Goal: Task Accomplishment & Management: Manage account settings

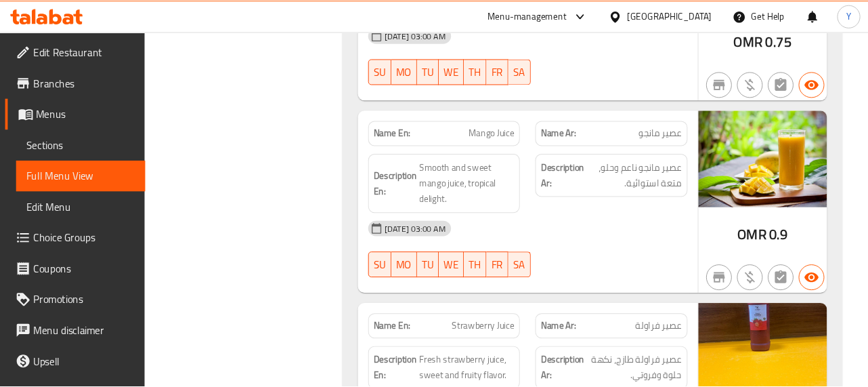
scroll to position [7577, 0]
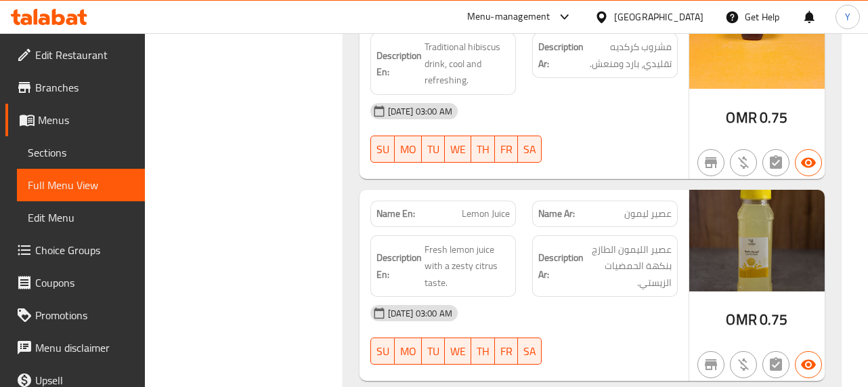
click at [656, 297] on div "05-09-2025 03:00 AM SU MO TU WE TH FR SA" at bounding box center [524, 335] width 324 height 76
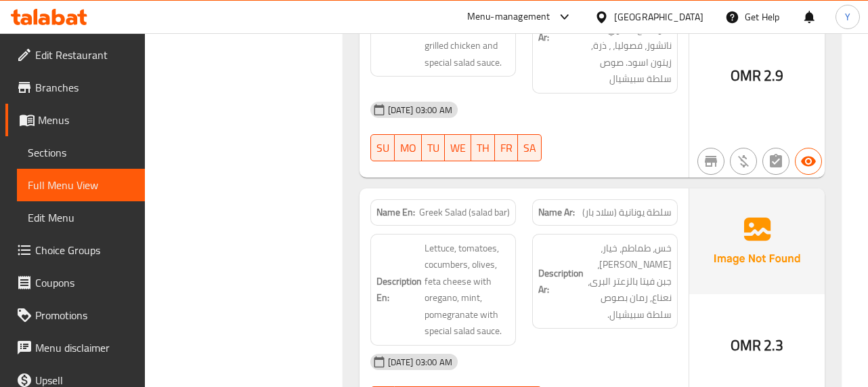
scroll to position [6222, 0]
click at [544, 240] on h6 "Description Ar: خس، طماطم، خيار، زيتون، جبن فيتا بالزعتر البرى، نعناع, رمان بصو…" at bounding box center [604, 281] width 133 height 83
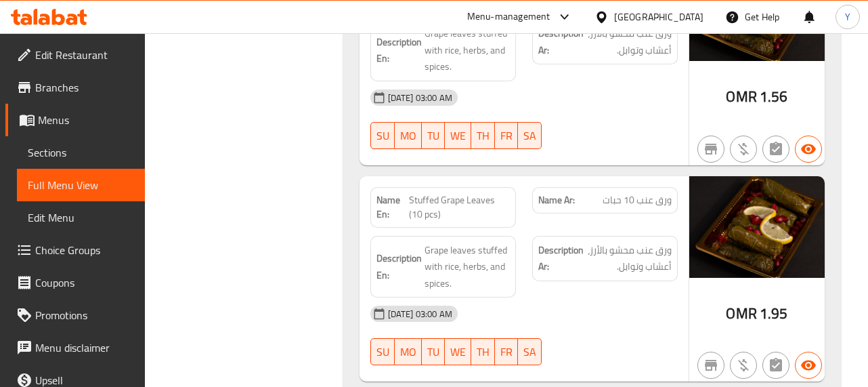
scroll to position [4326, 0]
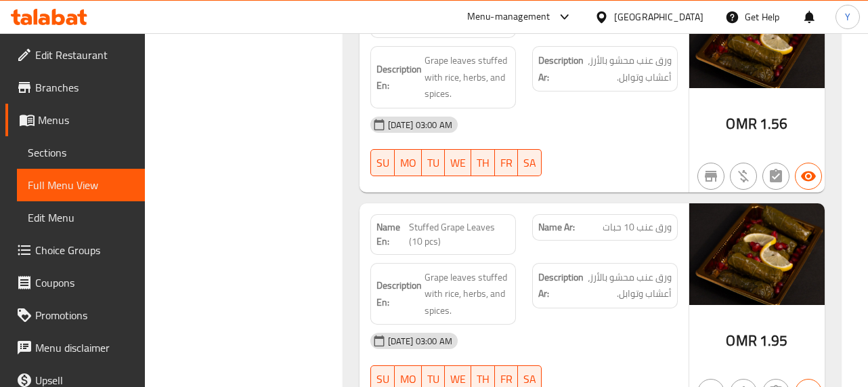
click at [668, 263] on div "Description Ar: ورق عنب محشو بالأرز، أعشاب وتوابل." at bounding box center [605, 285] width 146 height 45
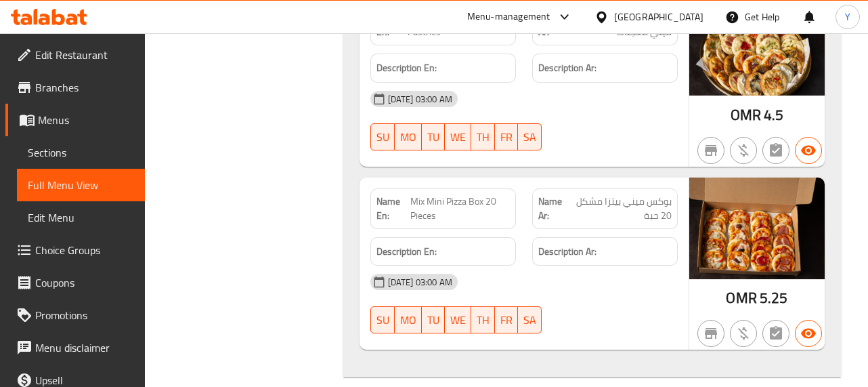
scroll to position [2538, 0]
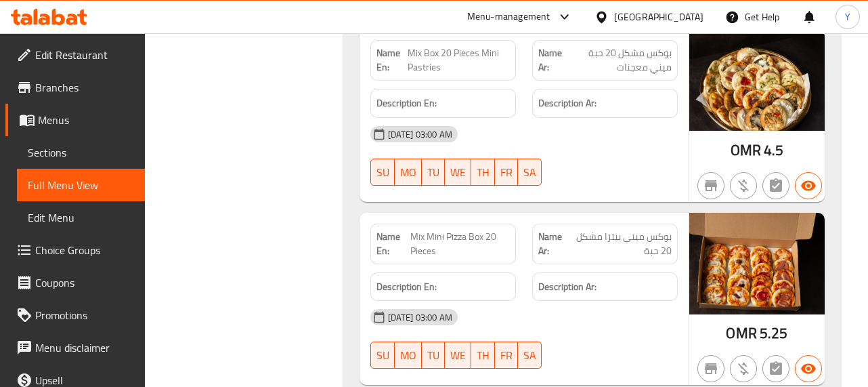
click at [675, 264] on div "Description Ar:" at bounding box center [605, 286] width 162 height 45
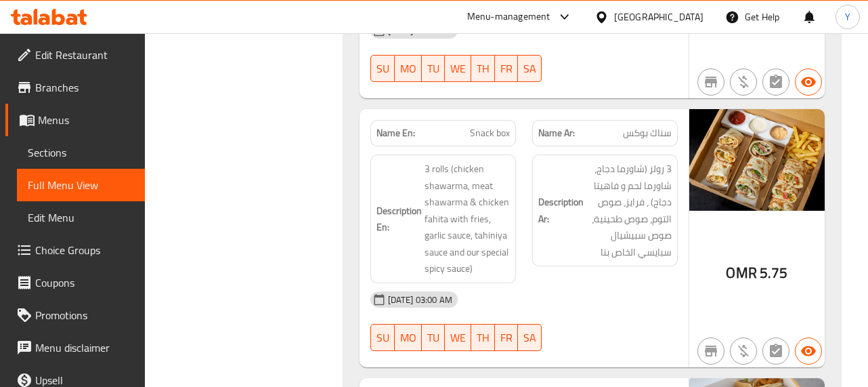
scroll to position [750, 0]
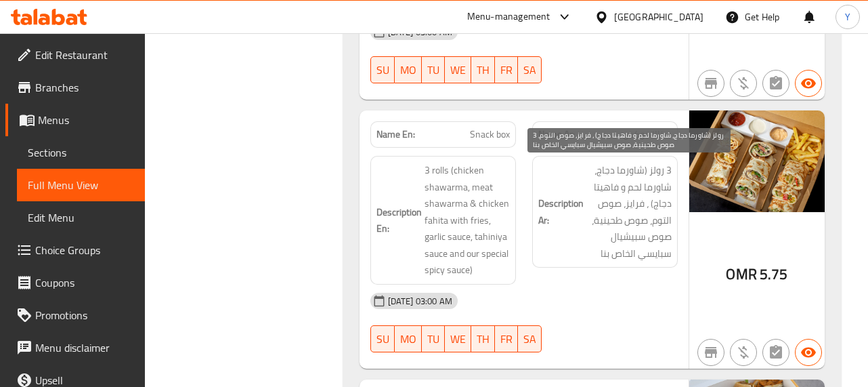
click at [654, 221] on span "3 رولز (شاورما دجاج، شاورما لحم و فاهيتا دجاج) ، فرايز، صوص التوم، صوص طحينية، …" at bounding box center [629, 212] width 85 height 100
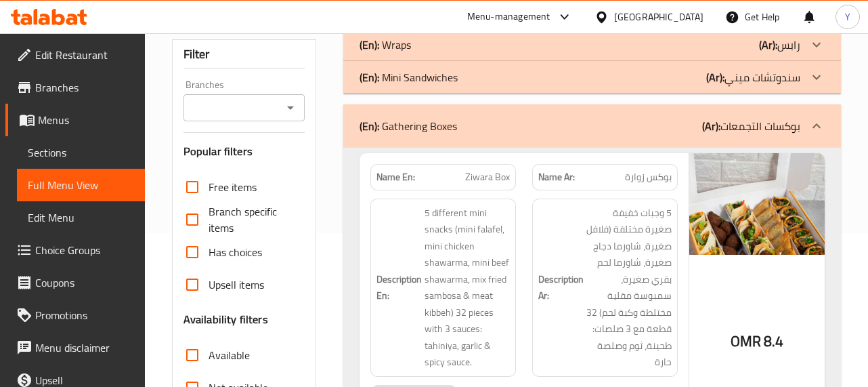
scroll to position [0, 0]
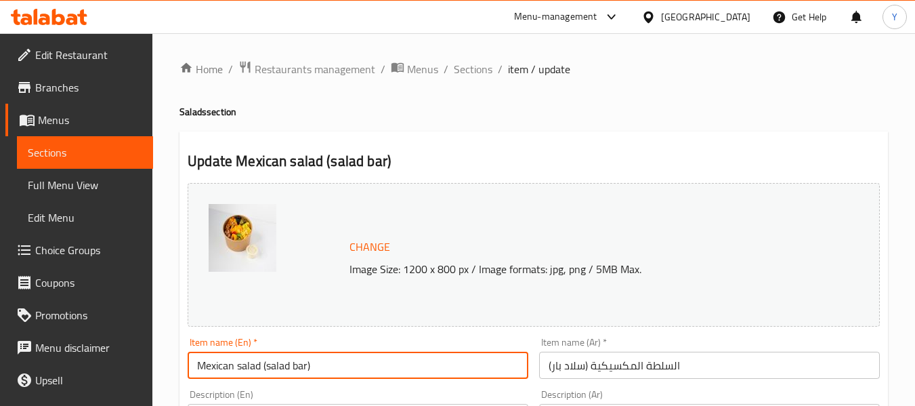
scroll to position [287, 0]
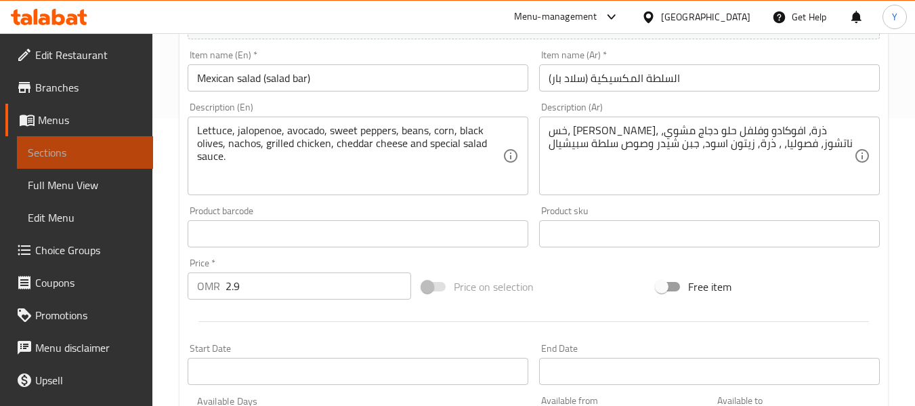
drag, startPoint x: 0, startPoint y: 0, endPoint x: 106, endPoint y: 151, distance: 184.7
click at [106, 151] on span "Sections" at bounding box center [85, 152] width 114 height 16
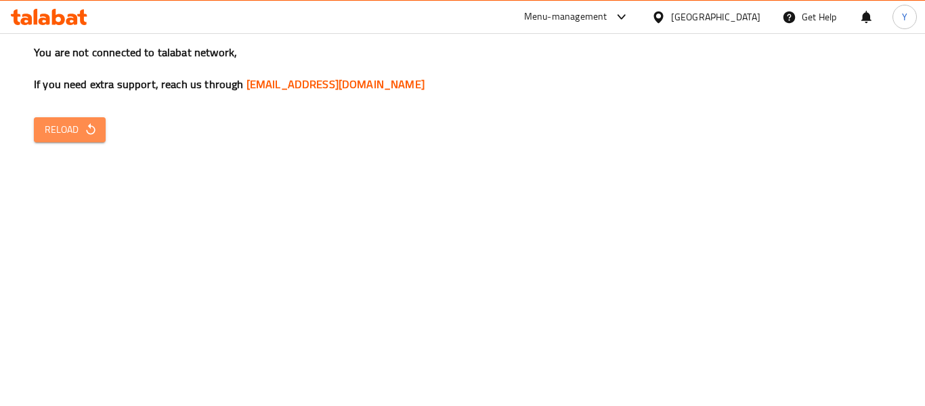
click at [100, 125] on button "Reload" at bounding box center [70, 129] width 72 height 25
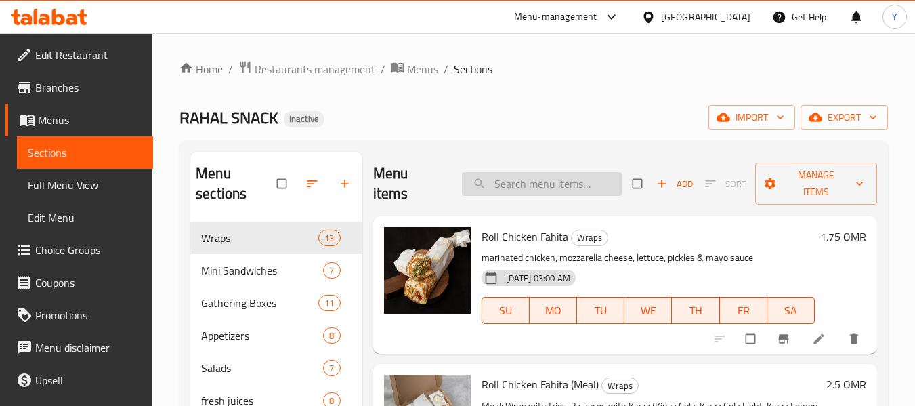
click at [547, 184] on input "search" at bounding box center [542, 184] width 160 height 24
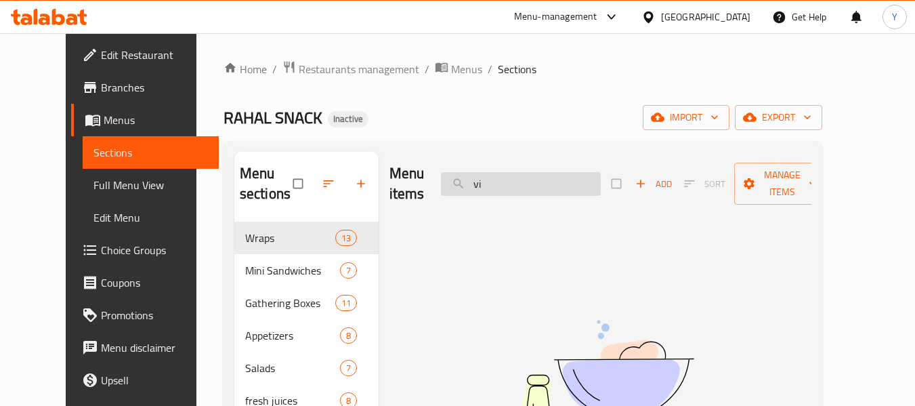
type input "v"
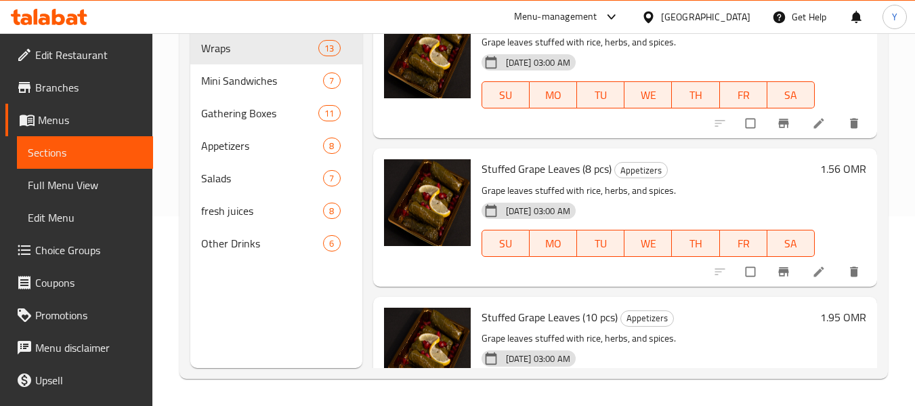
scroll to position [30, 0]
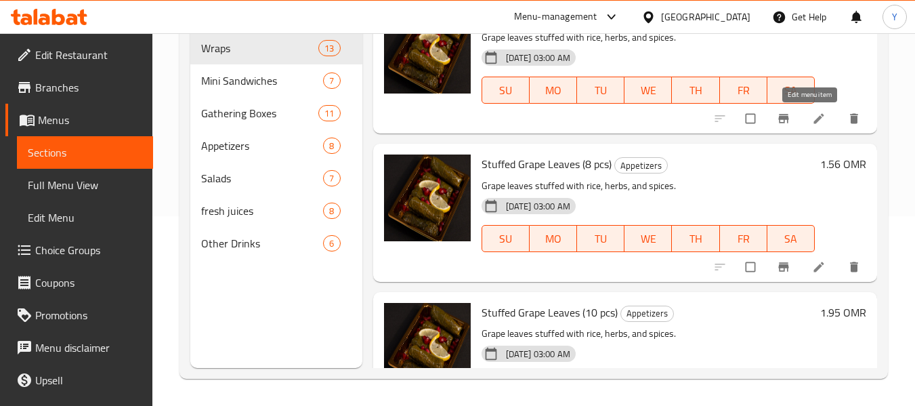
type input "gra"
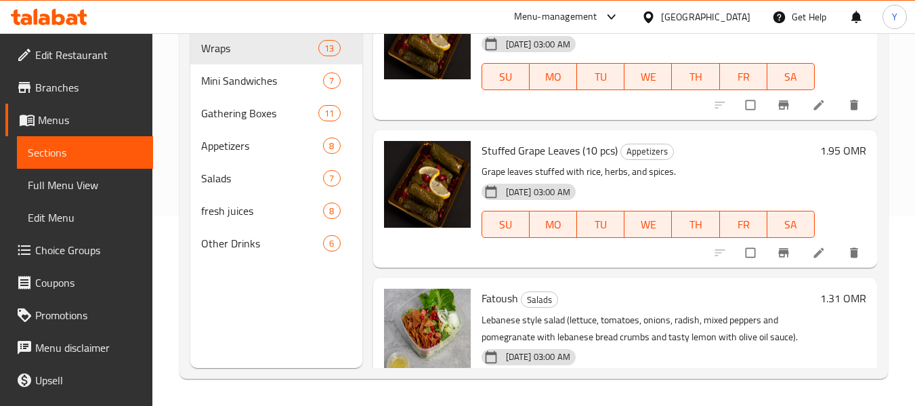
scroll to position [207, 0]
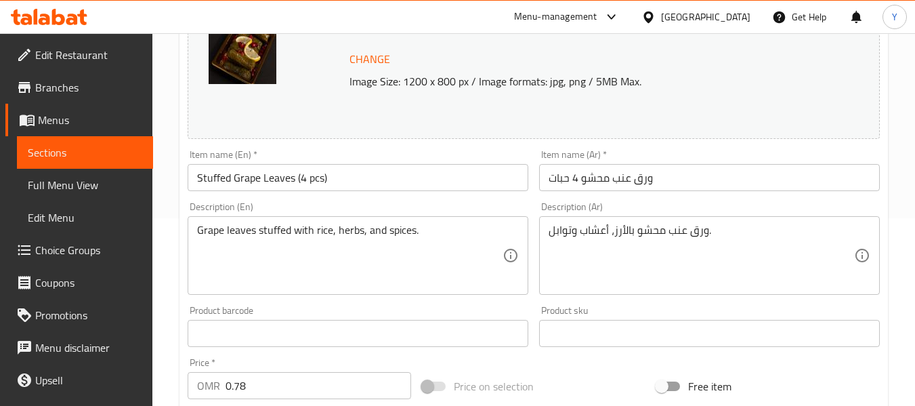
scroll to position [182, 0]
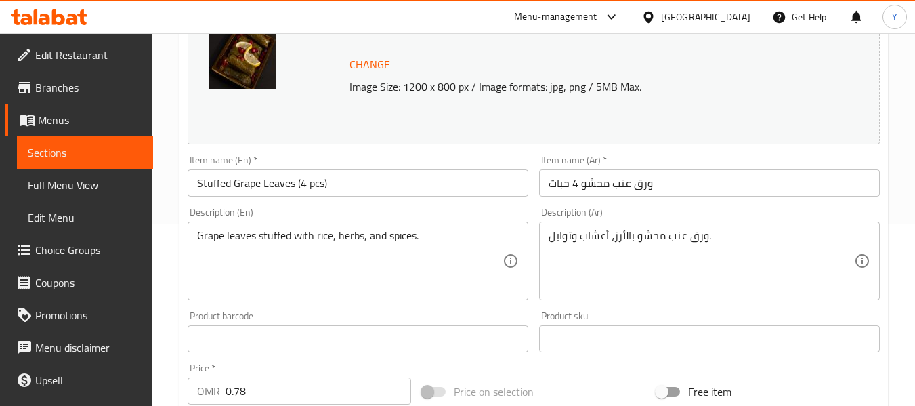
click at [209, 181] on input "Stuffed Grape Leaves (4 pcs)" at bounding box center [358, 182] width 341 height 27
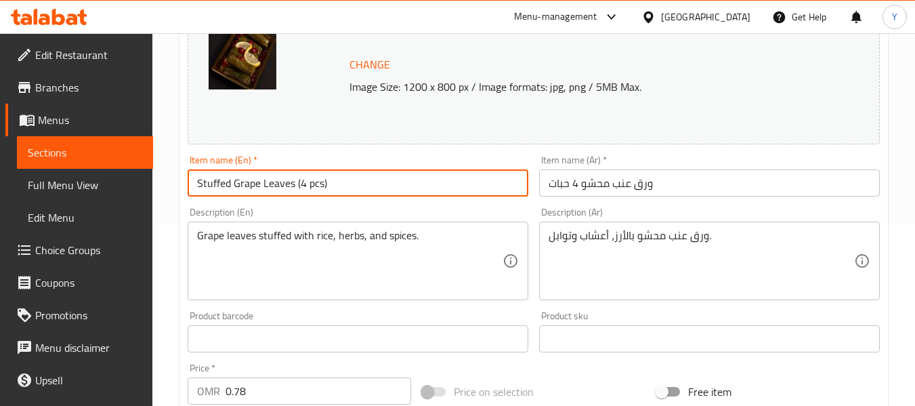
click at [209, 181] on input "Stuffed Grape Leaves (4 pcs)" at bounding box center [358, 182] width 341 height 27
type input "Grape Leaves (4 pcs)"
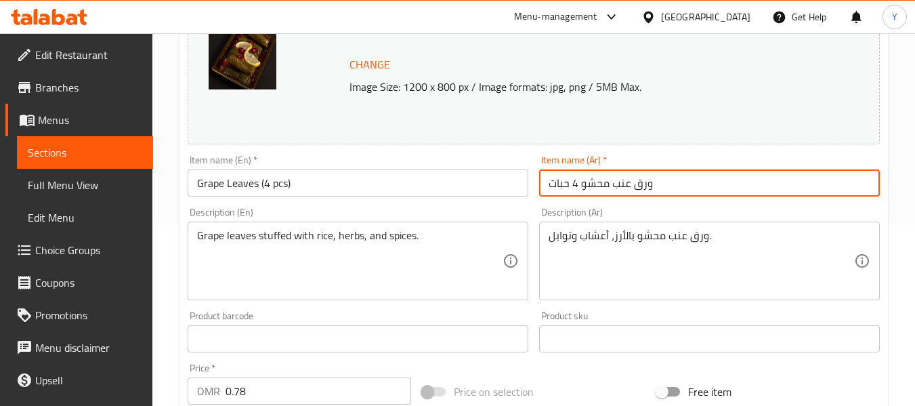
click at [599, 188] on input "ورق عنب محشو 4 حبات" at bounding box center [709, 182] width 341 height 27
type input "ورق عنب 4 حبات"
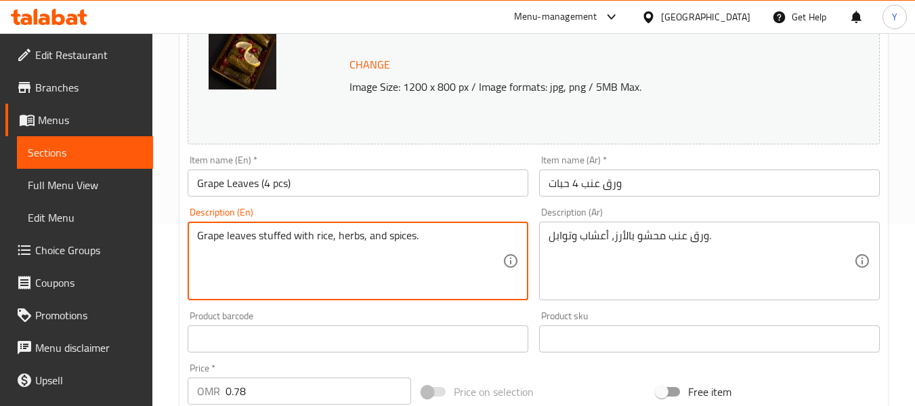
click at [395, 237] on textarea "Grape leaves stuffed with rice, herbs, and spices." at bounding box center [349, 261] width 305 height 64
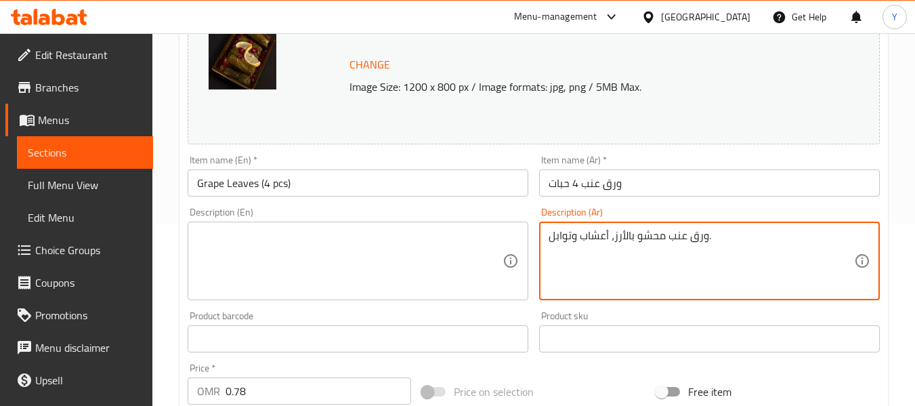
click at [620, 236] on textarea "ورق عنب محشو بالأرز، أعشاب وتوابل." at bounding box center [701, 261] width 305 height 64
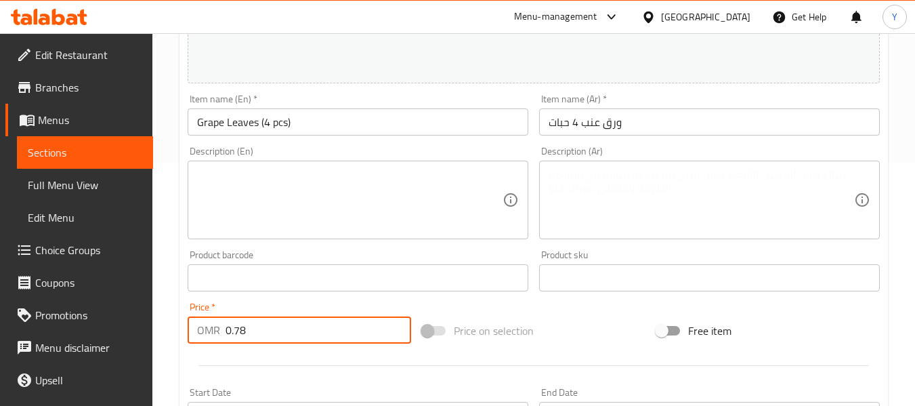
drag, startPoint x: 284, startPoint y: 398, endPoint x: 127, endPoint y: 400, distance: 156.5
click at [127, 400] on div "Edit Restaurant Branches Menus Sections Full Menu View Edit Menu Choice Groups …" at bounding box center [457, 261] width 915 height 943
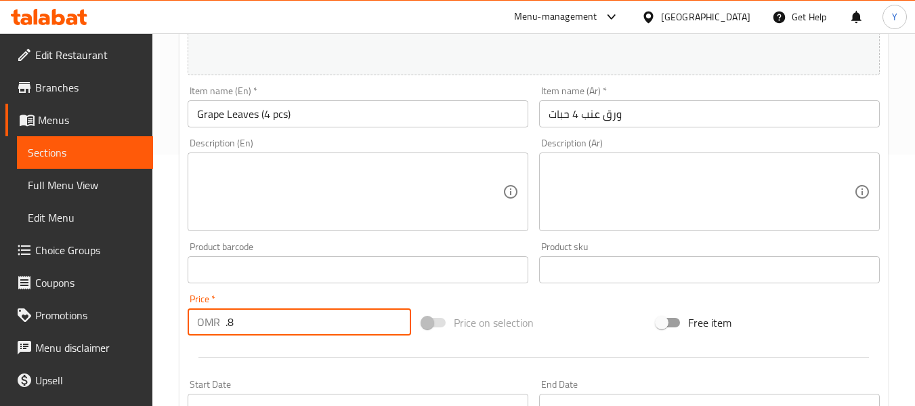
type input ".8"
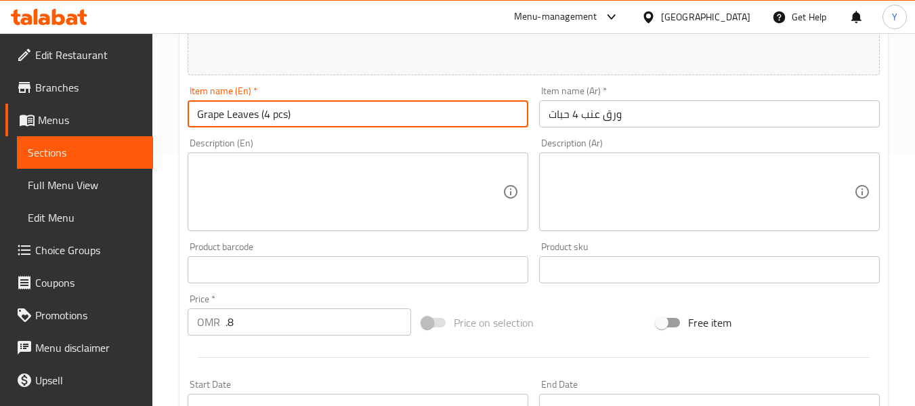
click at [351, 106] on input "Grape Leaves (4 pcs)" at bounding box center [358, 113] width 341 height 27
click at [263, 117] on input "Grape Leaves (4 pcs" at bounding box center [358, 113] width 341 height 27
type input "Grape Leaves 4 pcs"
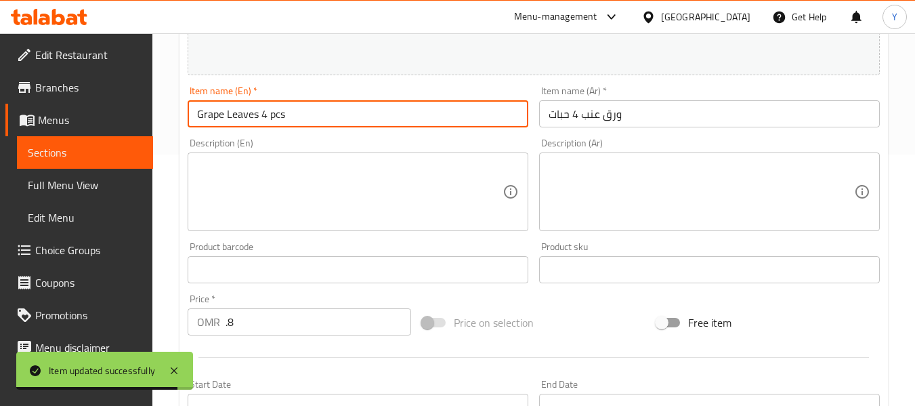
click at [72, 155] on span "Sections" at bounding box center [85, 152] width 114 height 16
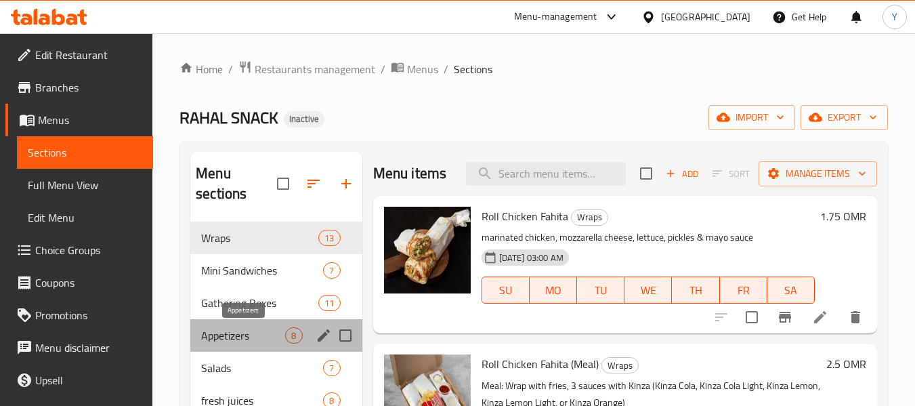
click at [265, 331] on span "Appetizers" at bounding box center [243, 335] width 84 height 16
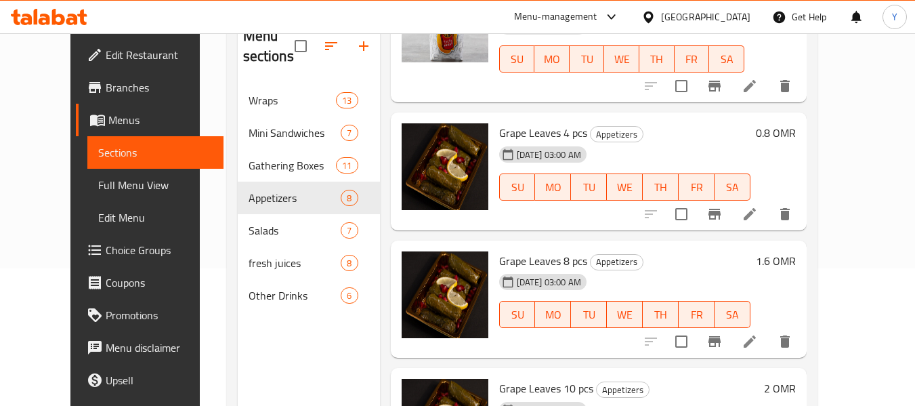
scroll to position [738, 0]
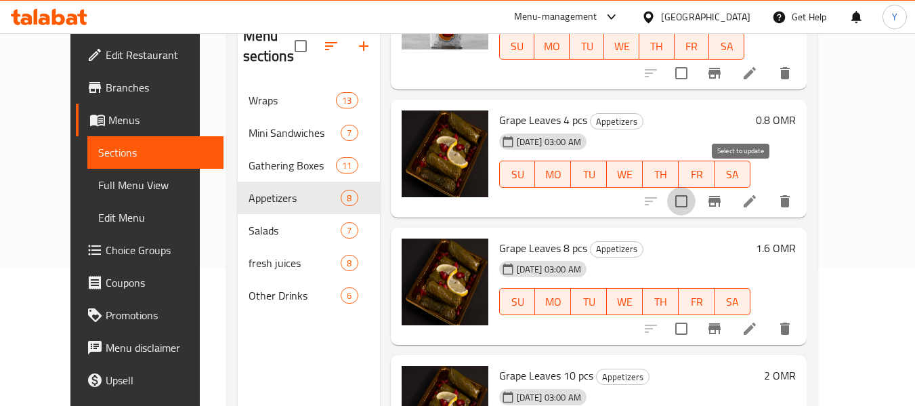
click at [696, 188] on input "checkbox" at bounding box center [681, 201] width 28 height 28
checkbox input "true"
click at [696, 314] on input "checkbox" at bounding box center [681, 328] width 28 height 28
checkbox input "true"
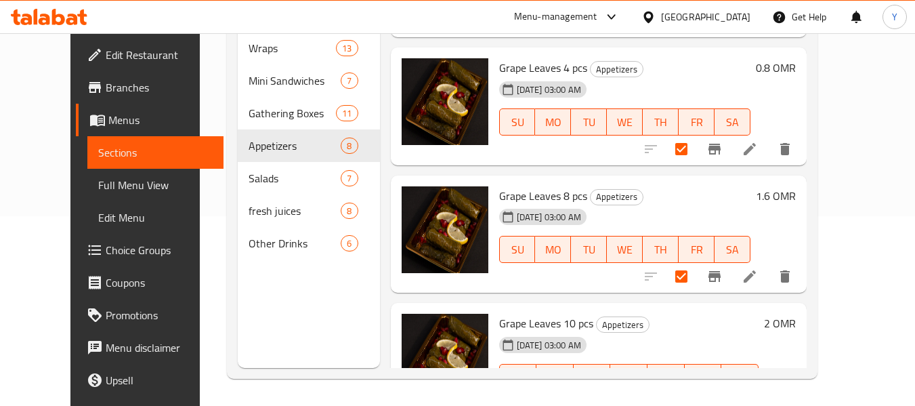
scroll to position [771, 0]
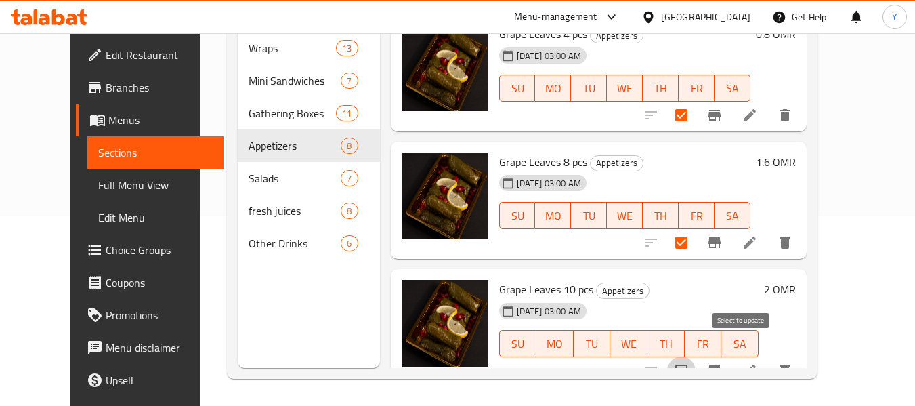
click at [696, 356] on input "checkbox" at bounding box center [681, 370] width 28 height 28
checkbox input "true"
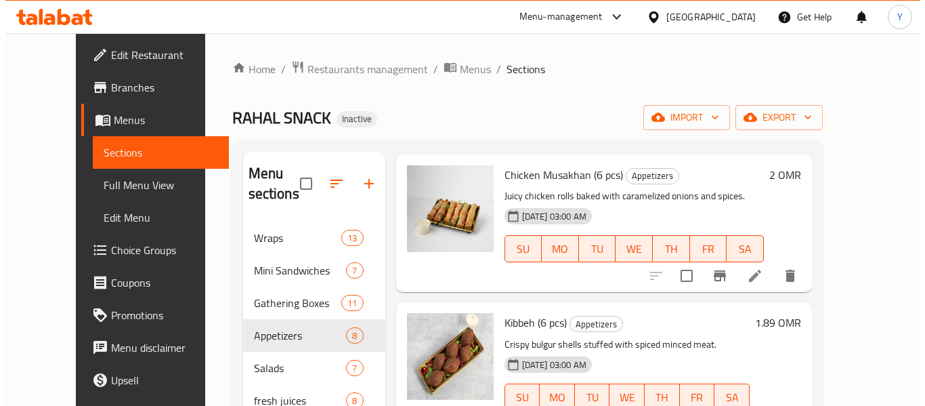
scroll to position [0, 0]
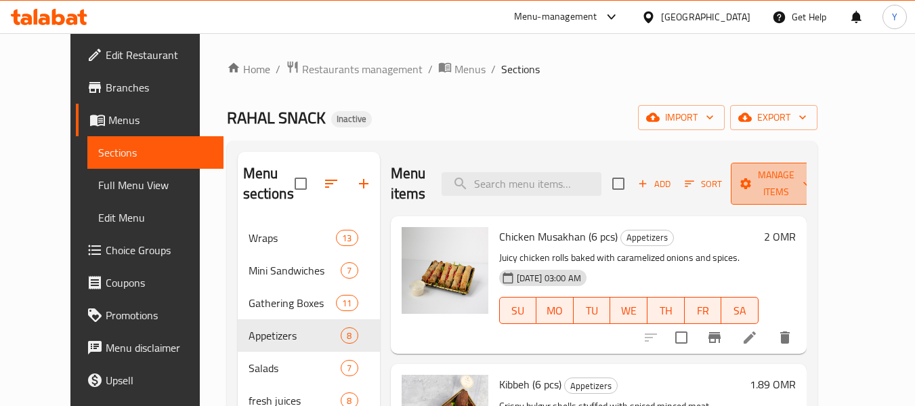
click at [778, 188] on span "Manage items" at bounding box center [776, 184] width 69 height 34
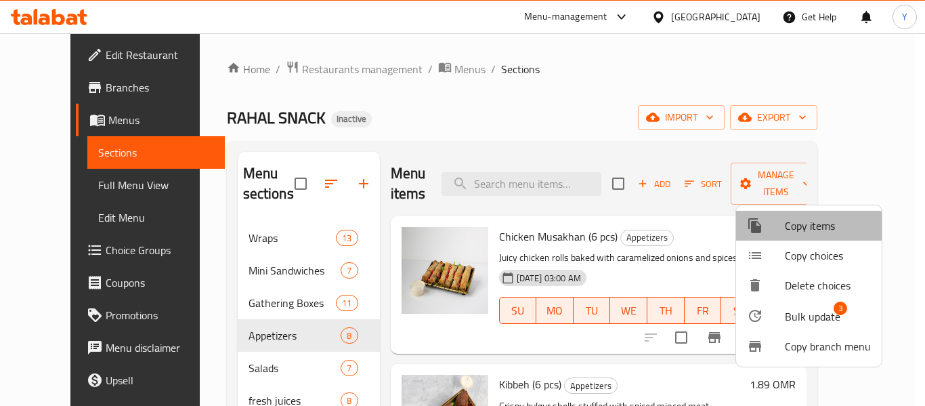
click at [804, 228] on span "Copy items" at bounding box center [828, 225] width 86 height 16
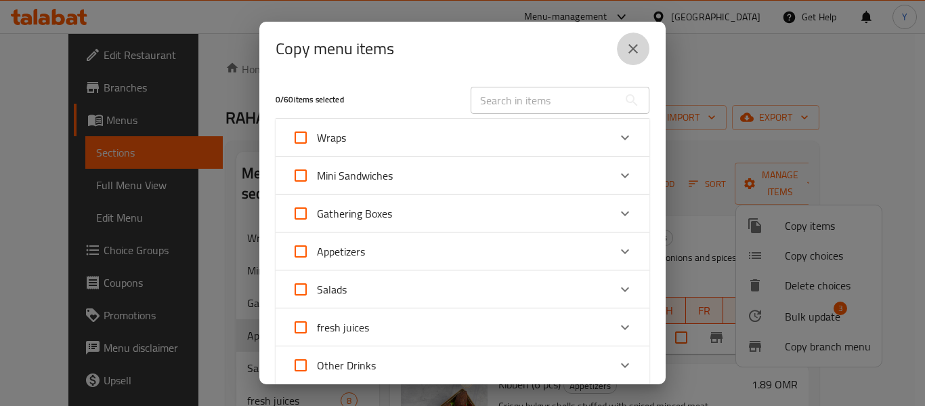
click at [623, 60] on button "close" at bounding box center [633, 49] width 33 height 33
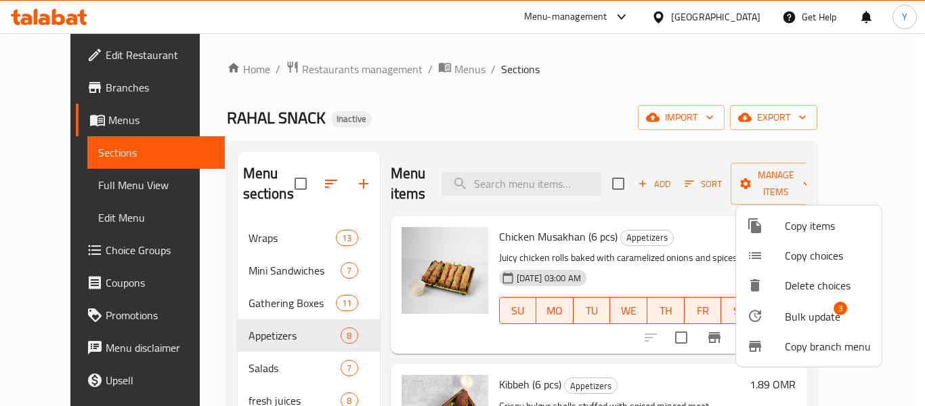
click at [346, 180] on div at bounding box center [462, 203] width 925 height 406
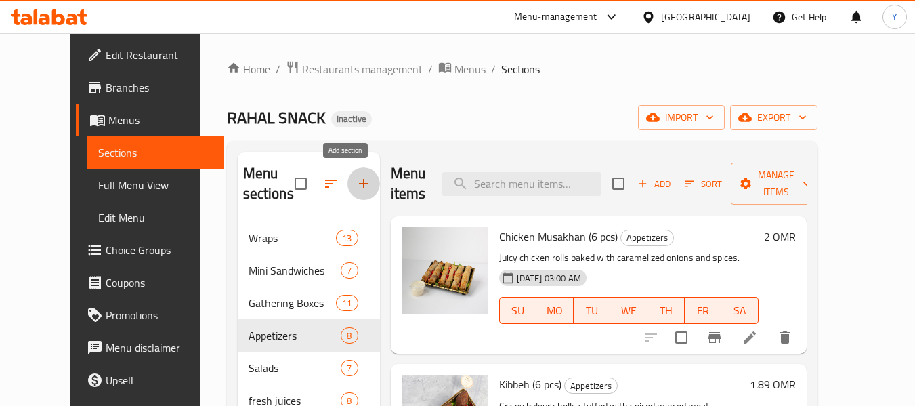
click at [356, 185] on icon "button" at bounding box center [364, 183] width 16 height 16
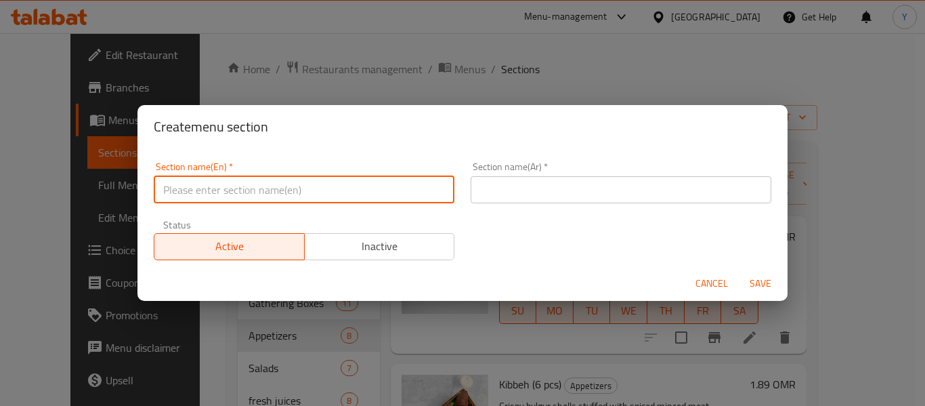
click at [343, 187] on input "text" at bounding box center [304, 189] width 301 height 27
type input "Grape Leaves"
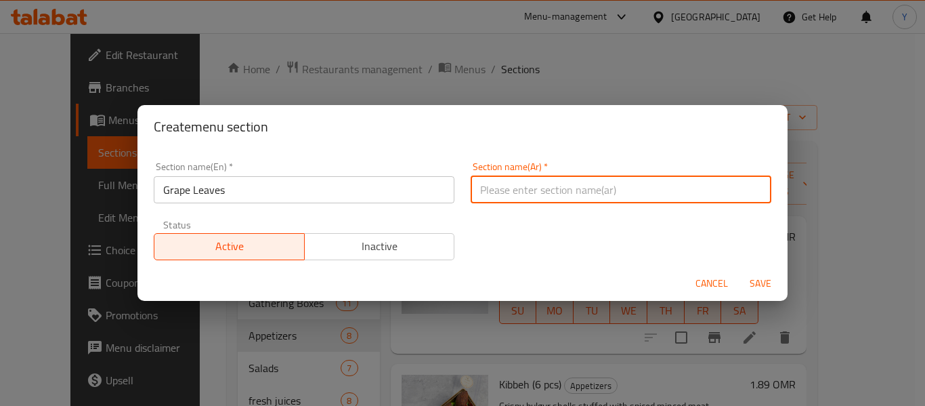
click at [519, 193] on input "text" at bounding box center [621, 189] width 301 height 27
type input "ورق العنب"
click at [739, 271] on button "Save" at bounding box center [760, 283] width 43 height 25
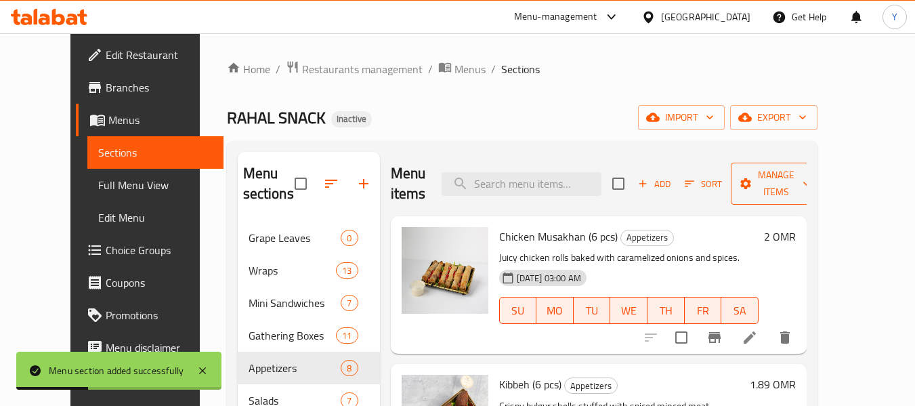
click at [800, 190] on span "Manage items" at bounding box center [776, 184] width 69 height 34
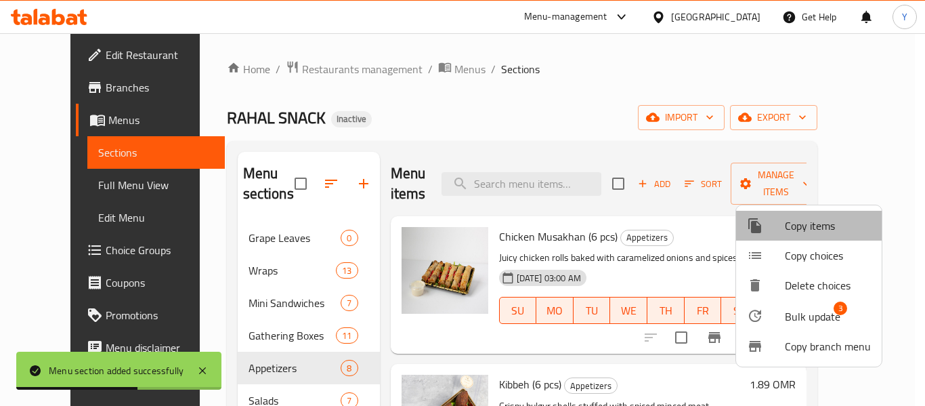
click at [830, 221] on span "Copy items" at bounding box center [828, 225] width 86 height 16
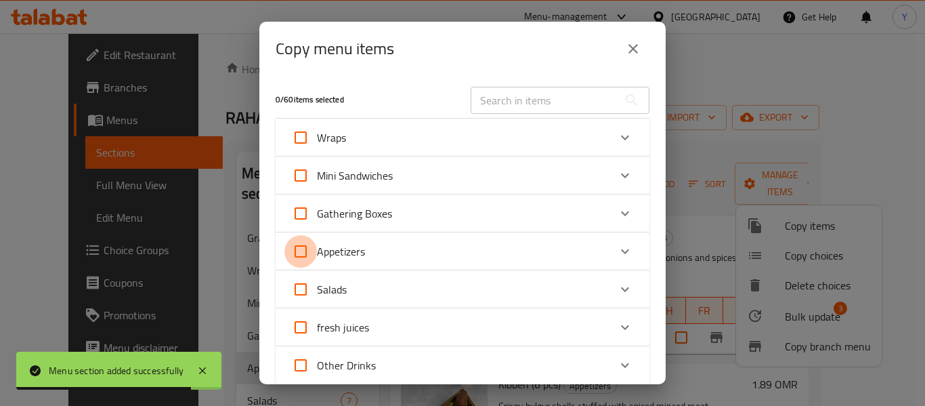
click at [305, 248] on input "Appetizers" at bounding box center [300, 251] width 33 height 33
checkbox input "true"
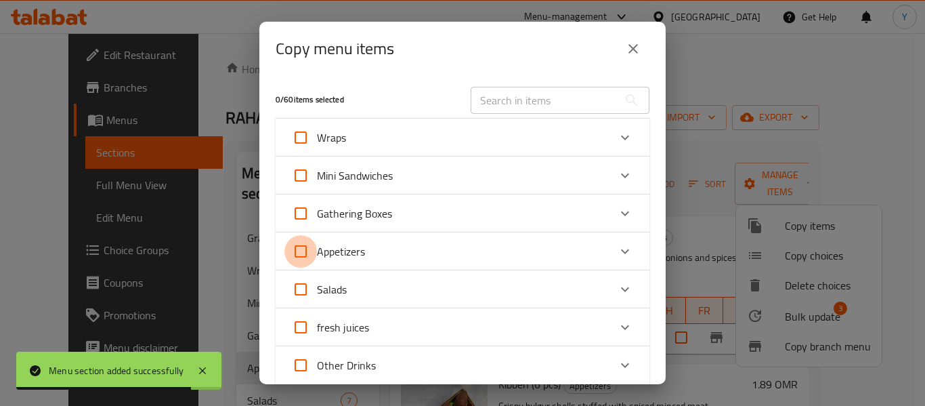
checkbox input "true"
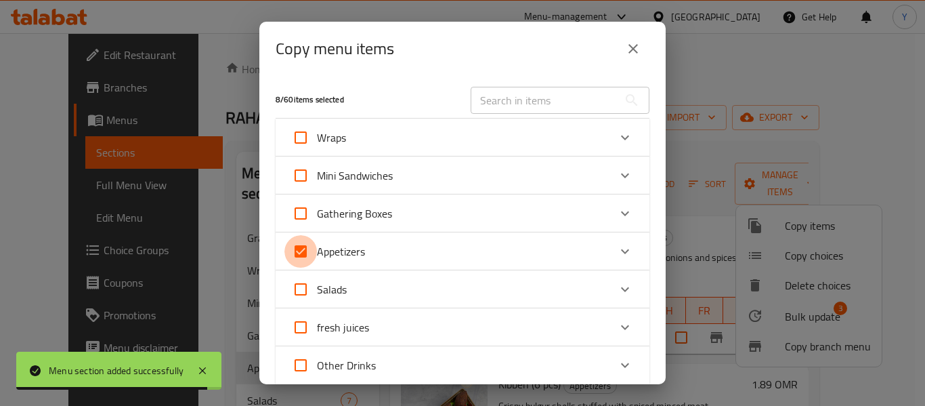
click at [305, 248] on input "Appetizers" at bounding box center [300, 251] width 33 height 33
checkbox input "false"
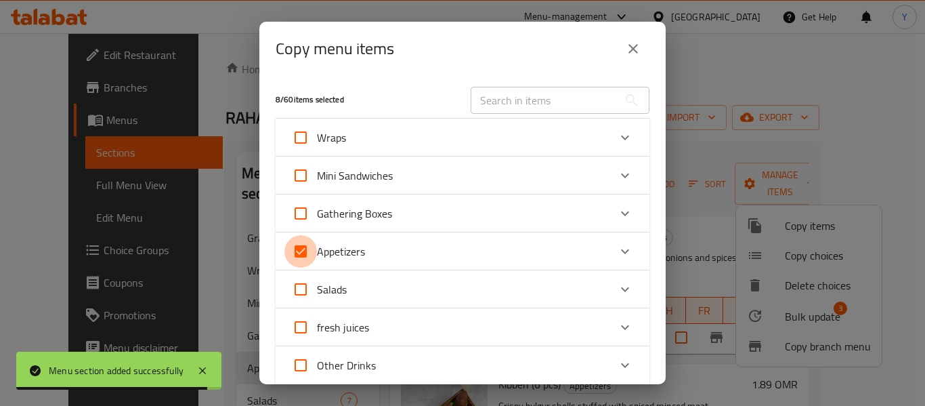
checkbox input "false"
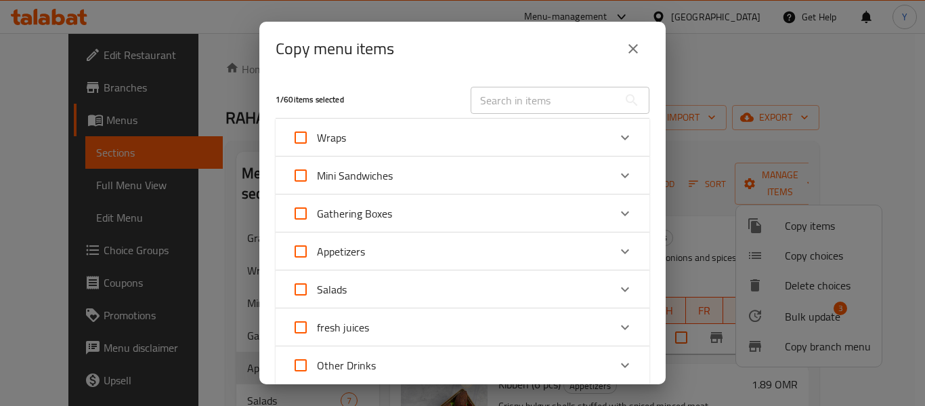
click at [355, 254] on span "Appetizers" at bounding box center [341, 251] width 48 height 20
click at [317, 254] on input "Appetizers" at bounding box center [300, 251] width 33 height 33
checkbox input "true"
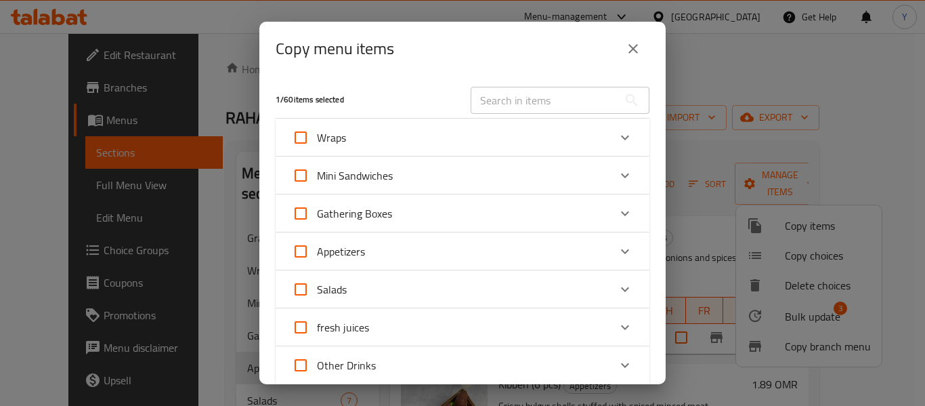
checkbox input "true"
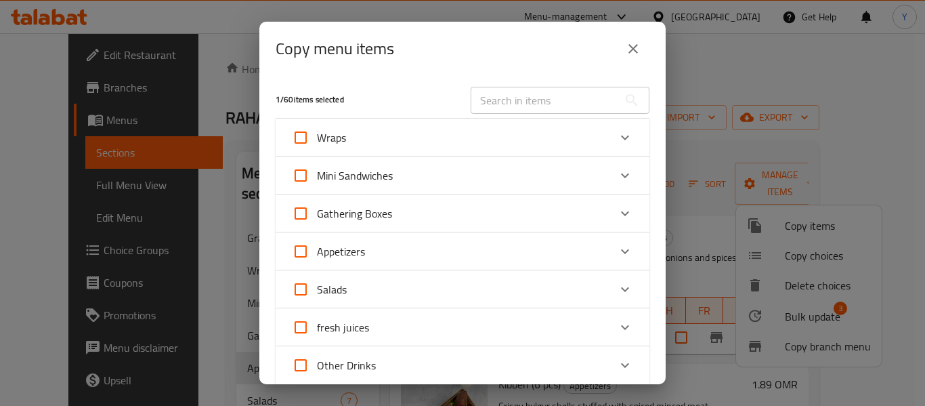
checkbox input "true"
click at [359, 254] on span "Appetizers" at bounding box center [341, 251] width 48 height 20
click at [317, 254] on input "Appetizers" at bounding box center [300, 251] width 33 height 33
checkbox input "false"
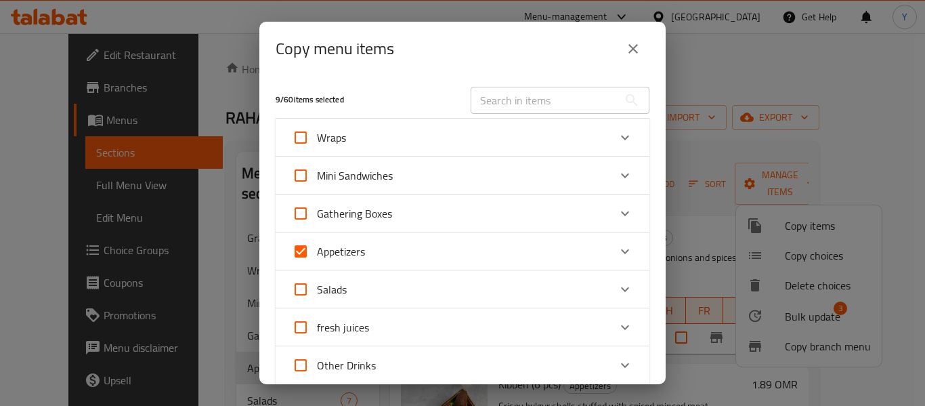
checkbox input "false"
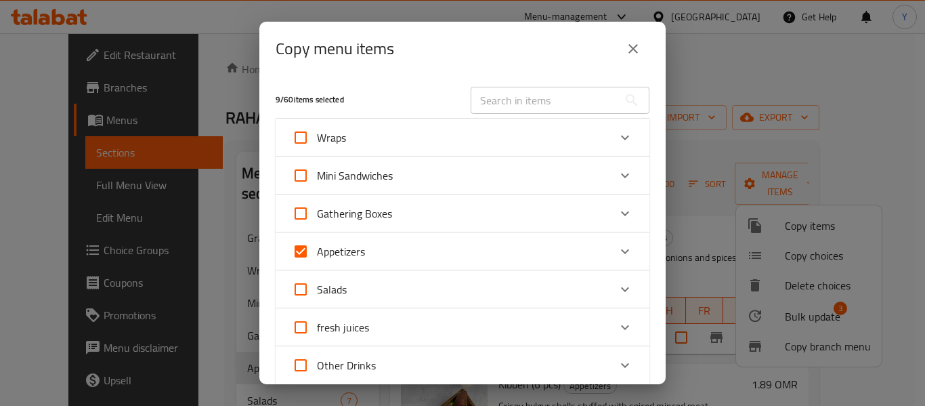
checkbox input "false"
click at [617, 251] on icon "Expand" at bounding box center [625, 251] width 16 height 16
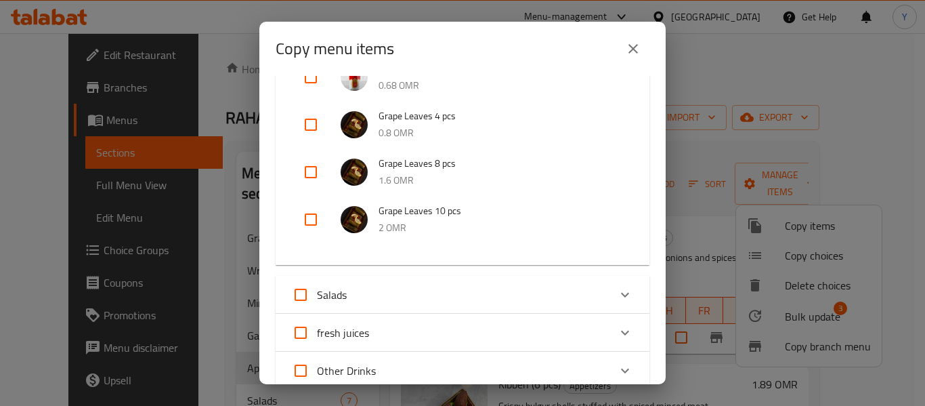
scroll to position [418, 0]
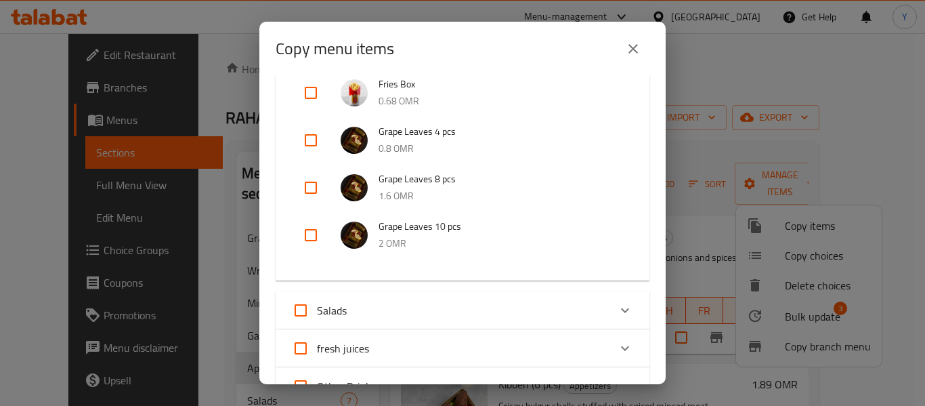
click at [300, 135] on input "checkbox" at bounding box center [311, 140] width 33 height 33
checkbox input "true"
click at [304, 182] on input "checkbox" at bounding box center [311, 187] width 33 height 33
checkbox input "true"
click at [307, 228] on input "checkbox" at bounding box center [311, 235] width 33 height 33
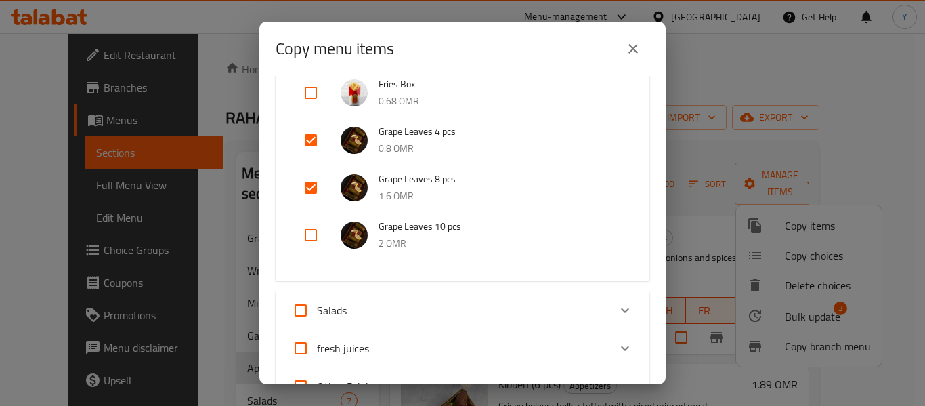
checkbox input "true"
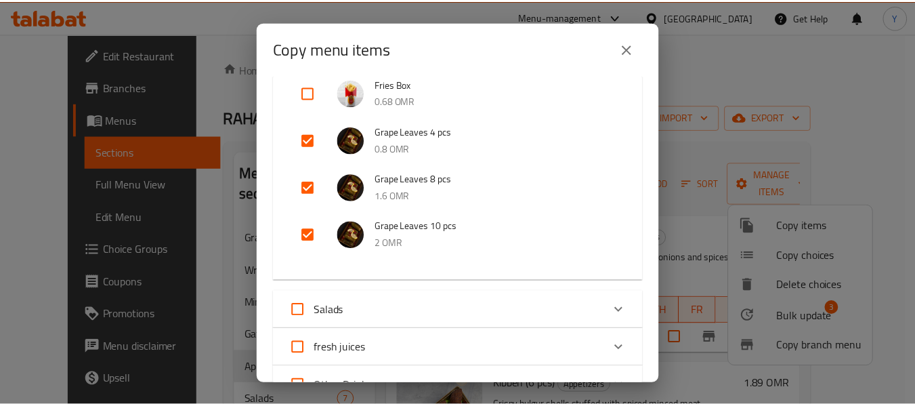
scroll to position [634, 0]
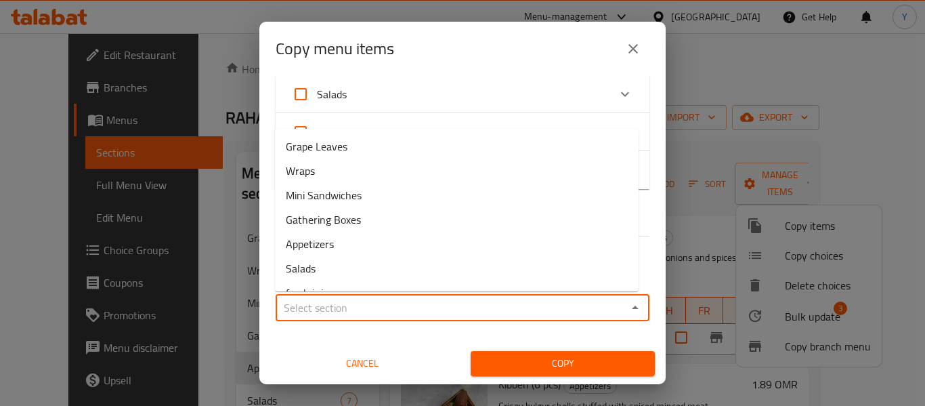
click at [608, 302] on input "Sections   *" at bounding box center [451, 307] width 343 height 19
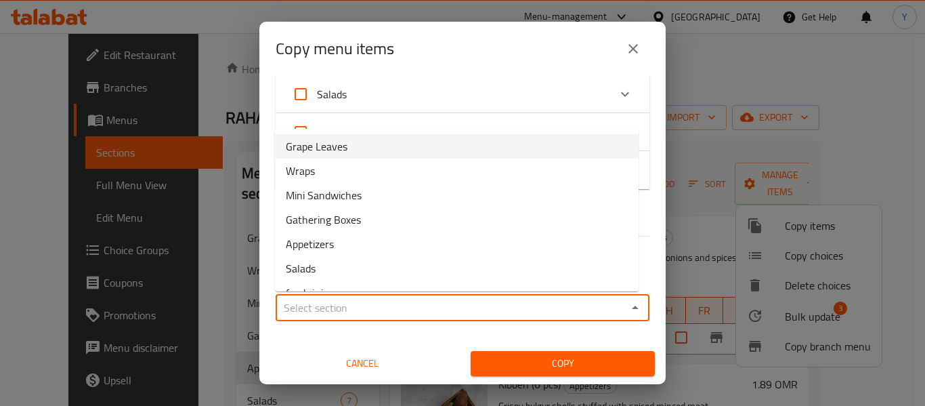
click at [574, 154] on li "Grape Leaves" at bounding box center [457, 146] width 364 height 24
type input "Grape Leaves"
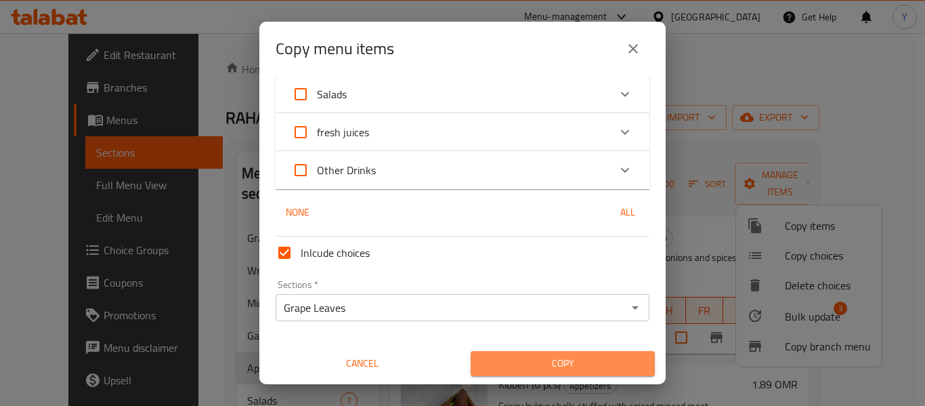
click at [569, 362] on span "Copy" at bounding box center [563, 363] width 163 height 17
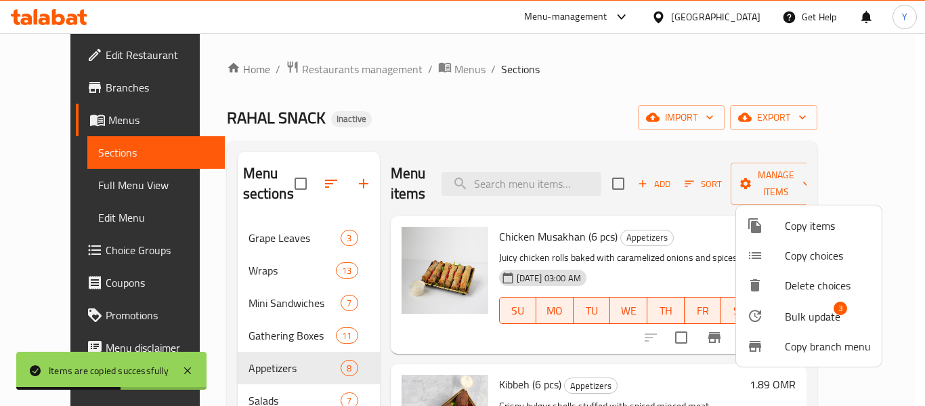
click at [648, 257] on div at bounding box center [462, 203] width 925 height 406
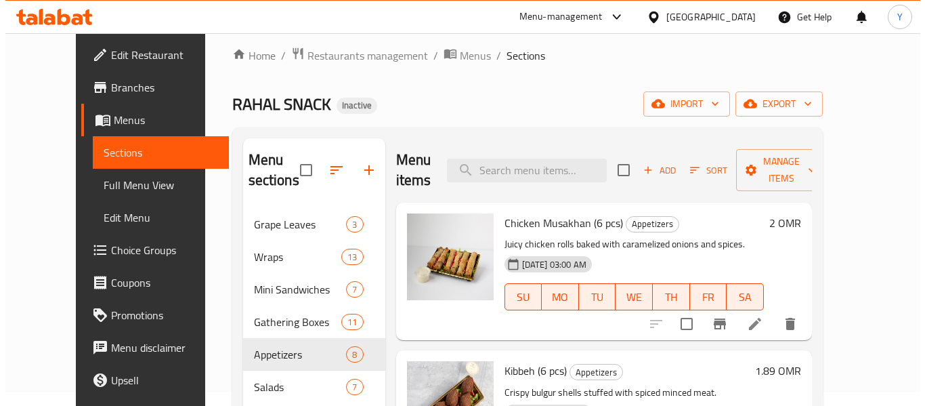
scroll to position [16, 0]
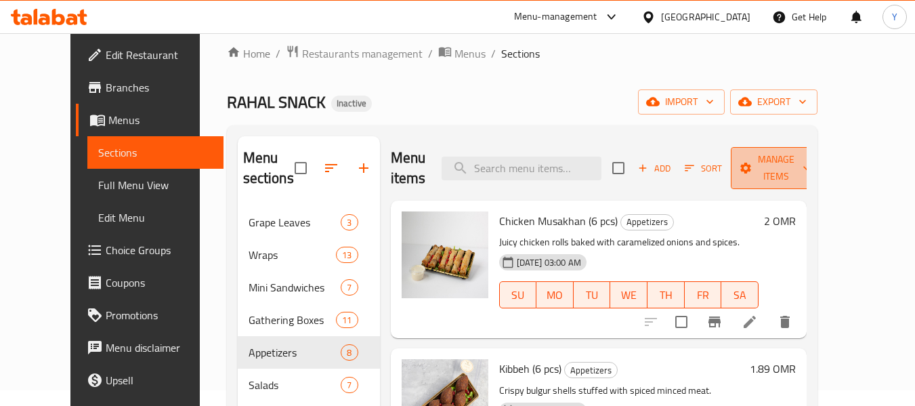
click at [811, 164] on span "Manage items" at bounding box center [776, 168] width 69 height 34
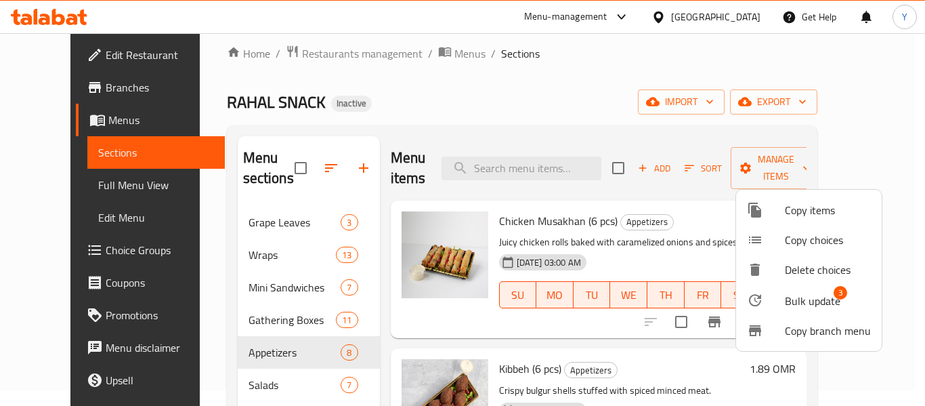
click at [822, 303] on span "Bulk update" at bounding box center [813, 301] width 56 height 16
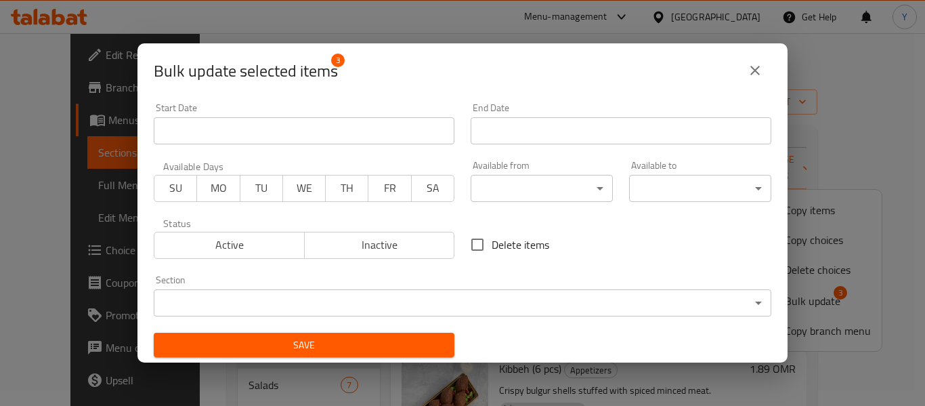
click at [511, 247] on span "Delete items" at bounding box center [521, 244] width 58 height 16
click at [492, 247] on input "Delete items" at bounding box center [477, 244] width 28 height 28
checkbox input "true"
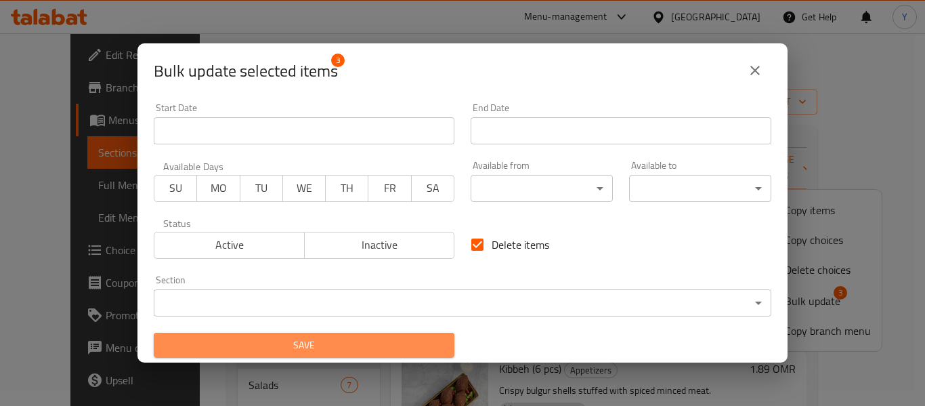
click at [417, 346] on span "Save" at bounding box center [304, 345] width 279 height 17
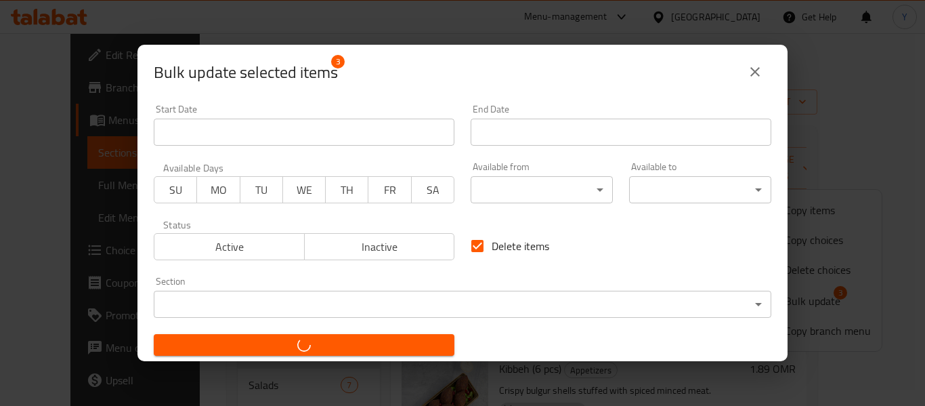
checkbox input "false"
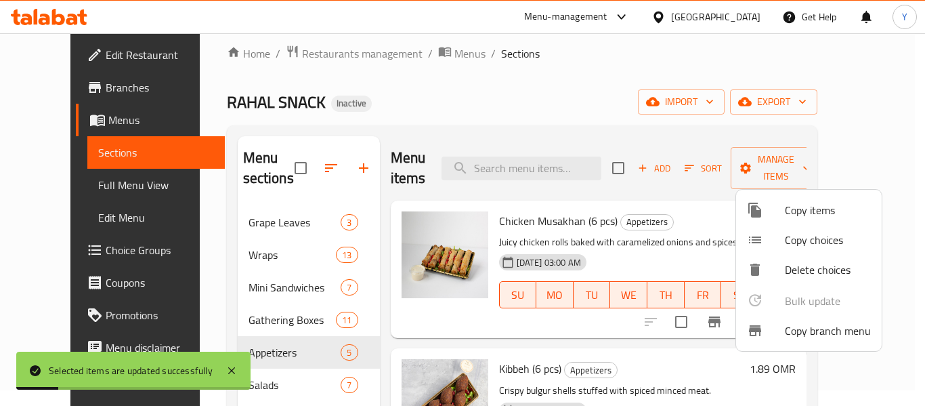
click at [314, 164] on div at bounding box center [462, 203] width 925 height 406
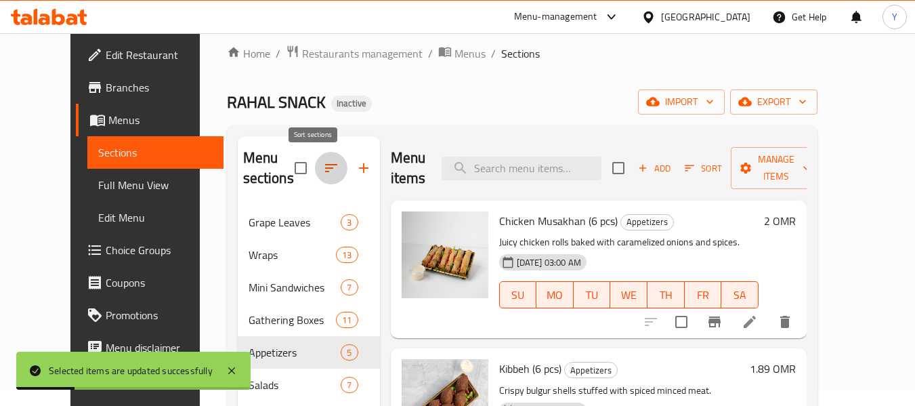
click at [323, 164] on icon "button" at bounding box center [331, 168] width 16 height 16
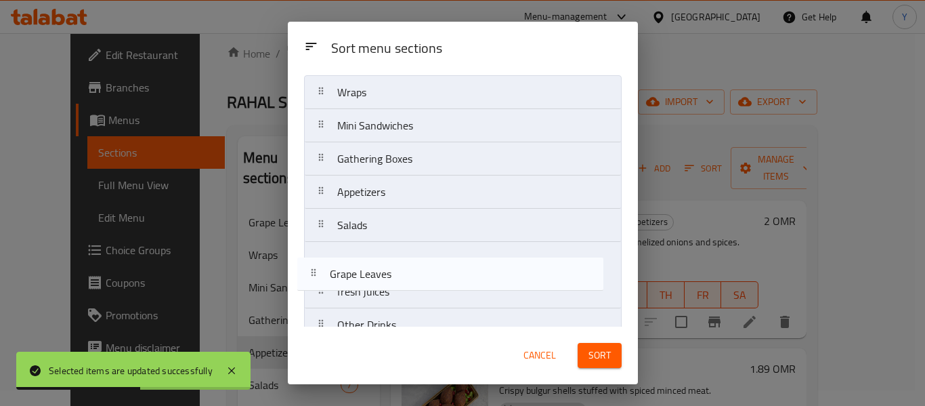
drag, startPoint x: 427, startPoint y: 129, endPoint x: 420, endPoint y: 281, distance: 152.6
click at [420, 281] on nav "Grape Leaves Wraps Mini Sandwiches Gathering Boxes Appetizers Salads fresh juic…" at bounding box center [463, 208] width 318 height 267
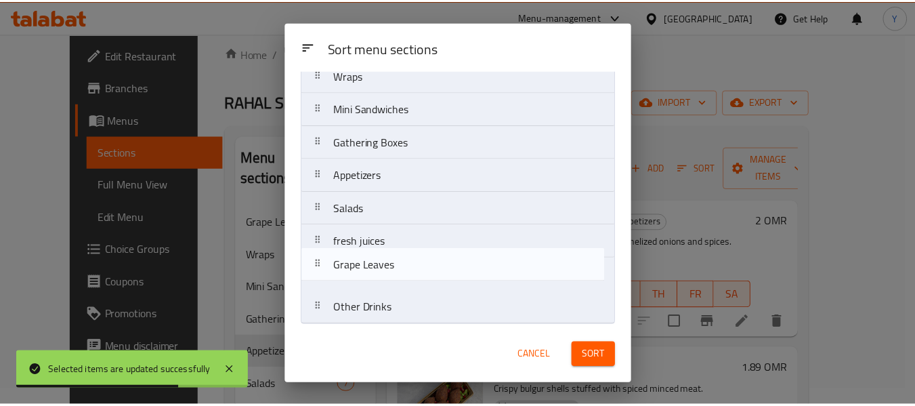
scroll to position [54, 0]
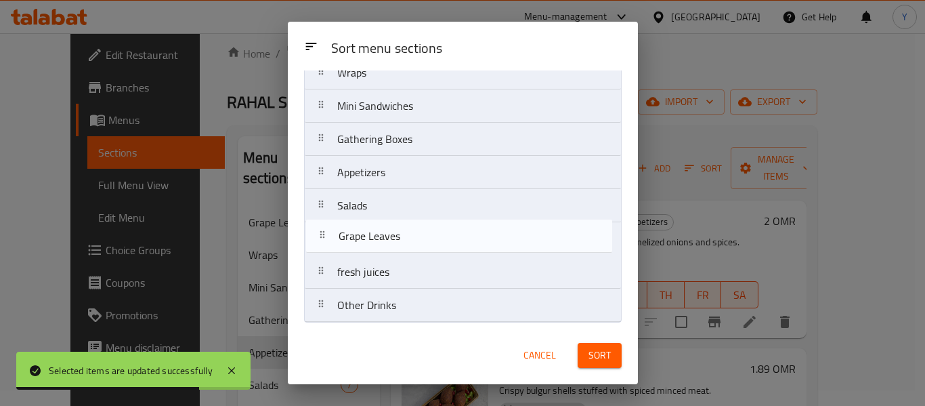
drag, startPoint x: 420, startPoint y: 281, endPoint x: 422, endPoint y: 228, distance: 52.9
click at [422, 228] on nav "Wraps Mini Sandwiches Gathering Boxes Appetizers Salads fresh juices Grape Leav…" at bounding box center [463, 189] width 318 height 267
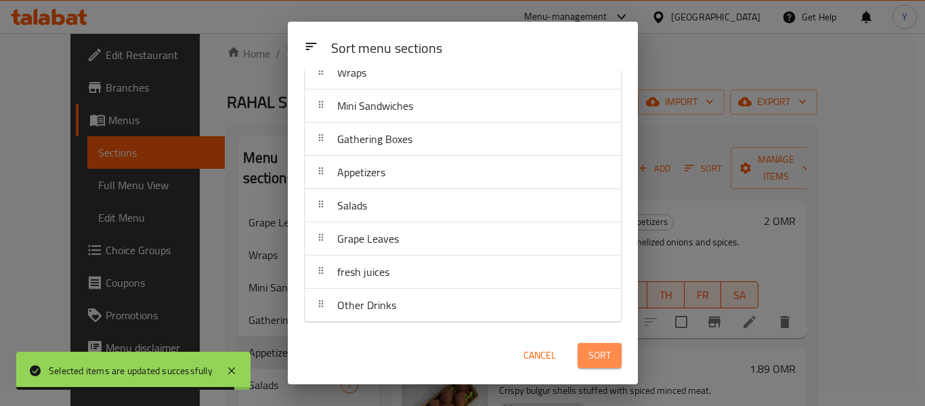
click at [591, 354] on span "Sort" at bounding box center [600, 355] width 22 height 17
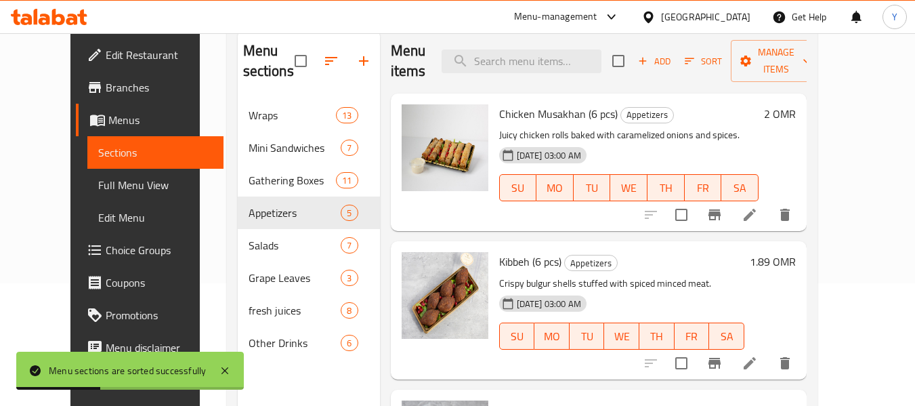
scroll to position [0, 0]
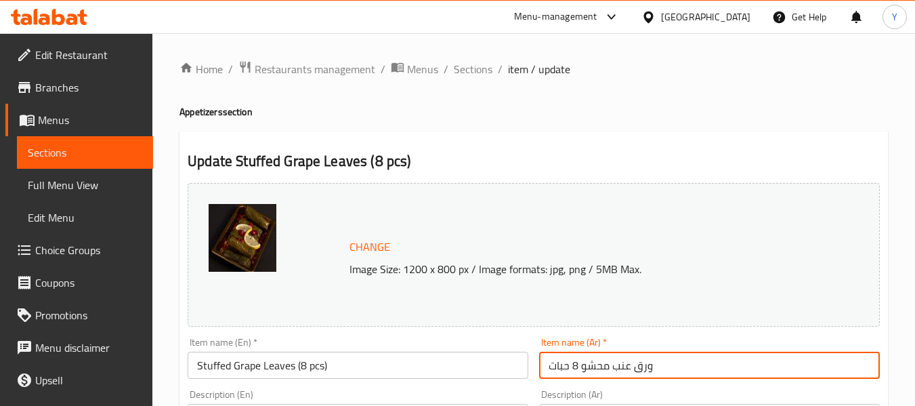
click at [592, 368] on input "ورق عنب محشو 8 حبات" at bounding box center [709, 365] width 341 height 27
type input "ورق عنب 8 حبات"
click at [204, 364] on input "Stuffed Grape Leaves (8 pcs)" at bounding box center [358, 365] width 341 height 27
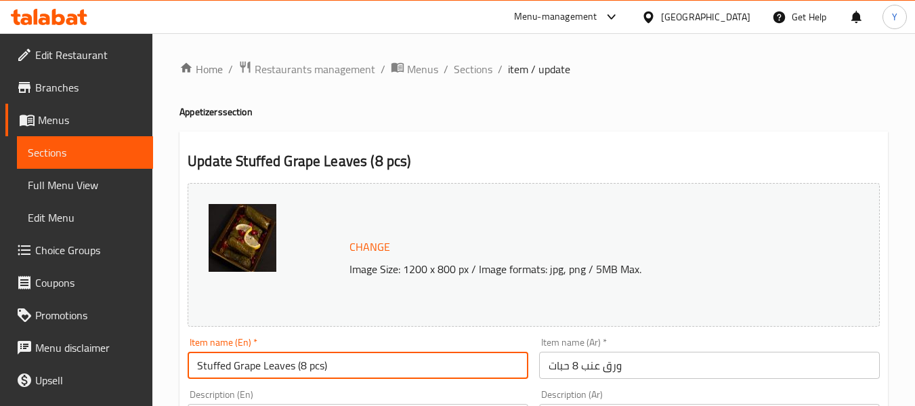
click at [204, 364] on input "Stuffed Grape Leaves (8 pcs)" at bounding box center [358, 365] width 341 height 27
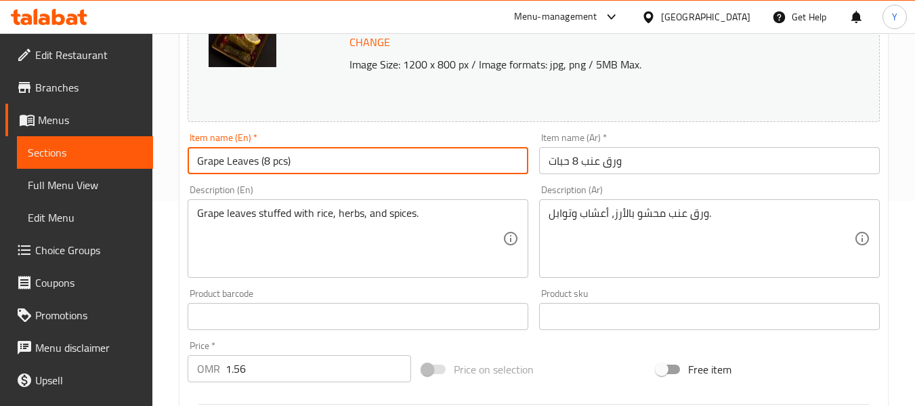
scroll to position [208, 0]
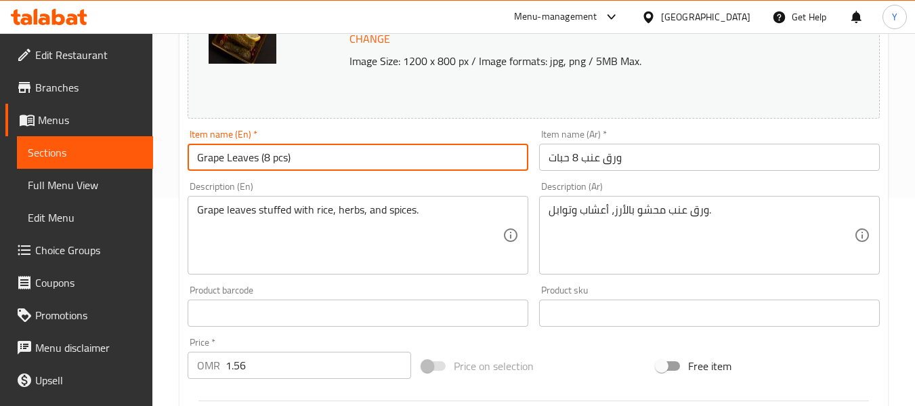
type input "Grape Leaves (8 pcs)"
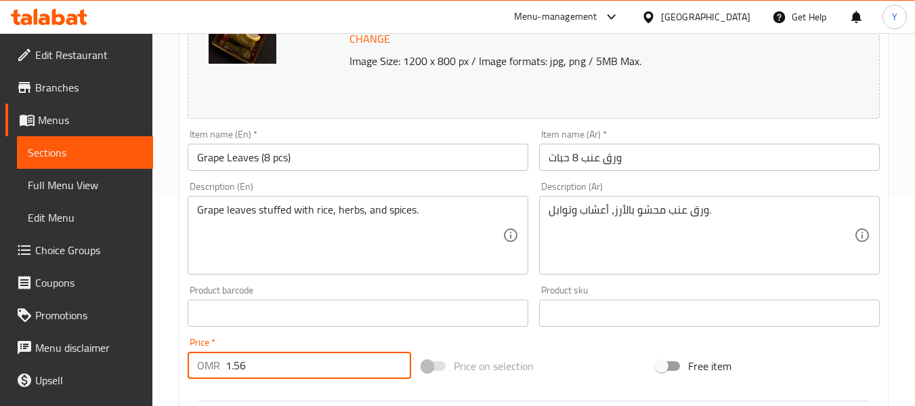
click at [240, 362] on input "1.56" at bounding box center [319, 365] width 186 height 27
type input "1.6"
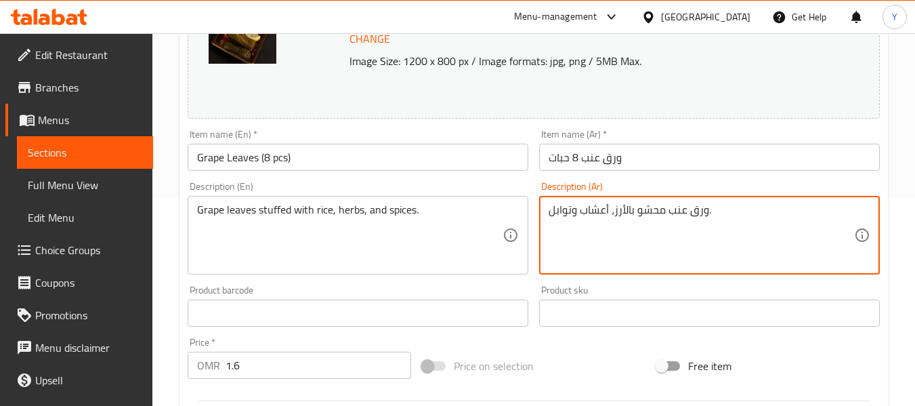
click at [576, 211] on textarea "ورق عنب محشو بالأرز، أعشاب وتوابل." at bounding box center [701, 235] width 305 height 64
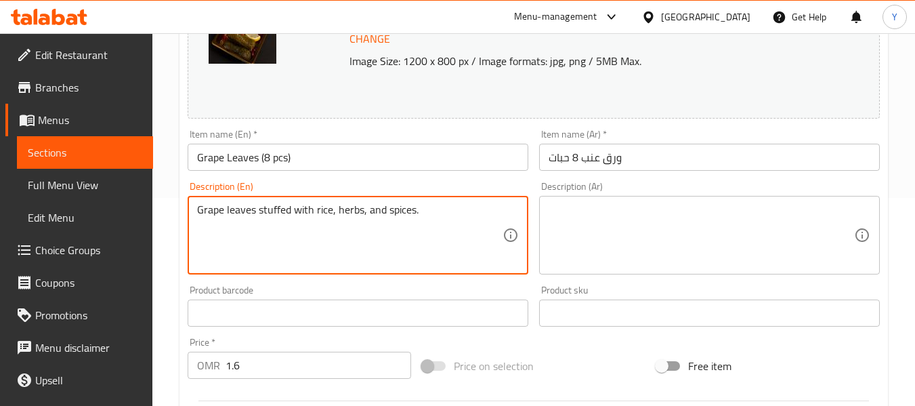
click at [396, 207] on textarea "Grape leaves stuffed with rice, herbs, and spices." at bounding box center [349, 235] width 305 height 64
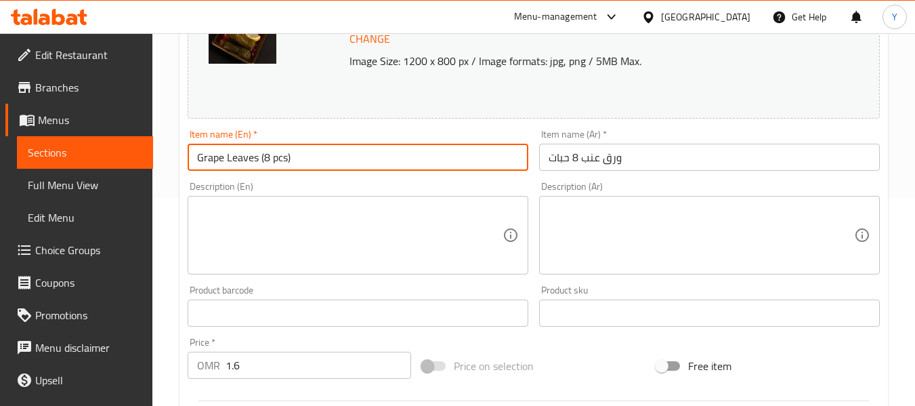
click at [407, 159] on input "Grape Leaves (8 pcs)" at bounding box center [358, 157] width 341 height 27
click at [262, 158] on input "Grape Leaves (8 pcs" at bounding box center [358, 157] width 341 height 27
click at [262, 158] on input "Grape Leaves 8 pcs" at bounding box center [358, 157] width 341 height 27
type input "Grape Leaves 8 pcs"
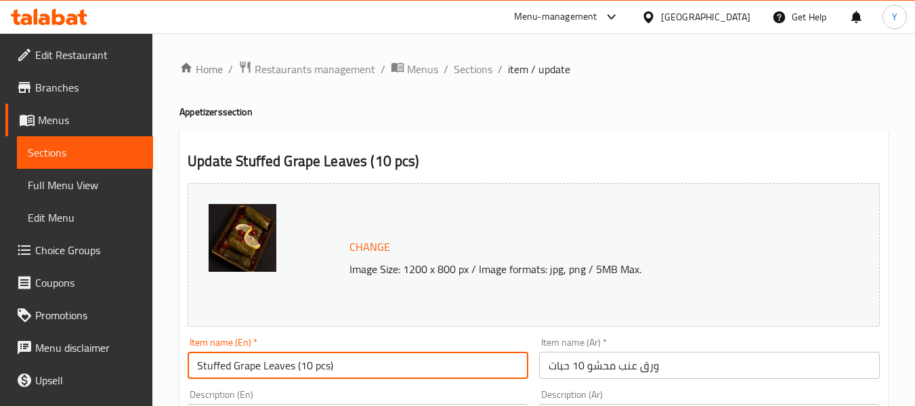
click at [208, 364] on input "Stuffed Grape Leaves (10 pcs)" at bounding box center [358, 365] width 341 height 27
click at [265, 367] on input "Grape Leaves (10 pcs)" at bounding box center [358, 365] width 341 height 27
click at [303, 359] on input "Grape Leaves 10 pcs)" at bounding box center [358, 365] width 341 height 27
type input "Grape Leaves 10 pcs"
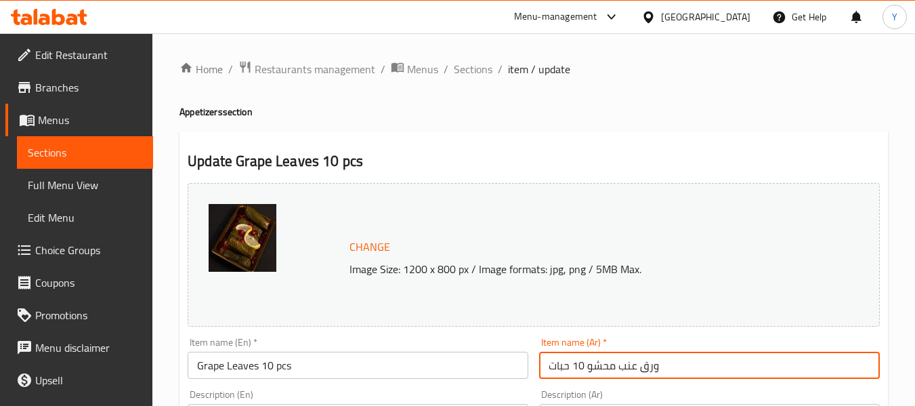
click at [603, 366] on input "ورق عنب محشو 10 حبات" at bounding box center [709, 365] width 341 height 27
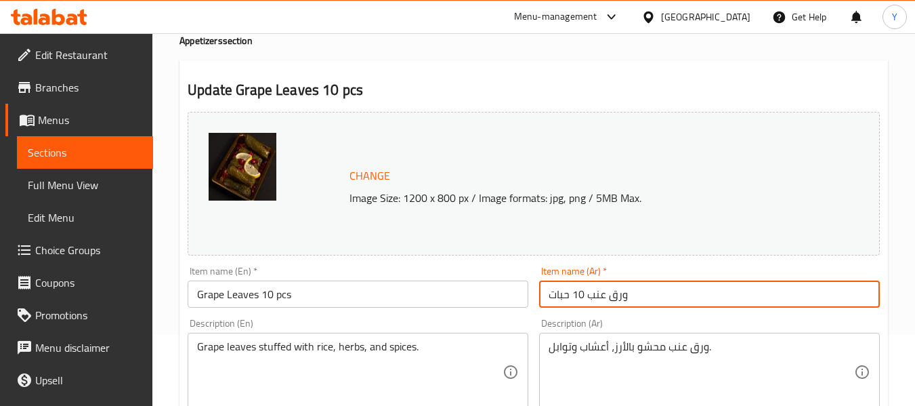
scroll to position [80, 0]
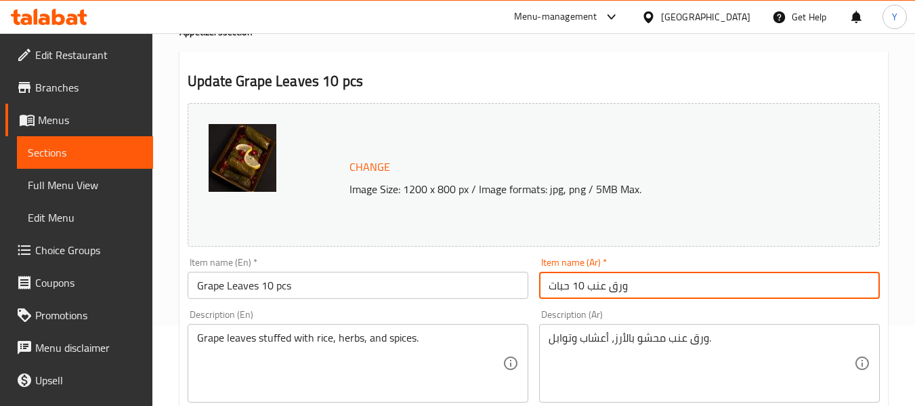
type input "ورق عنب 10 حبات"
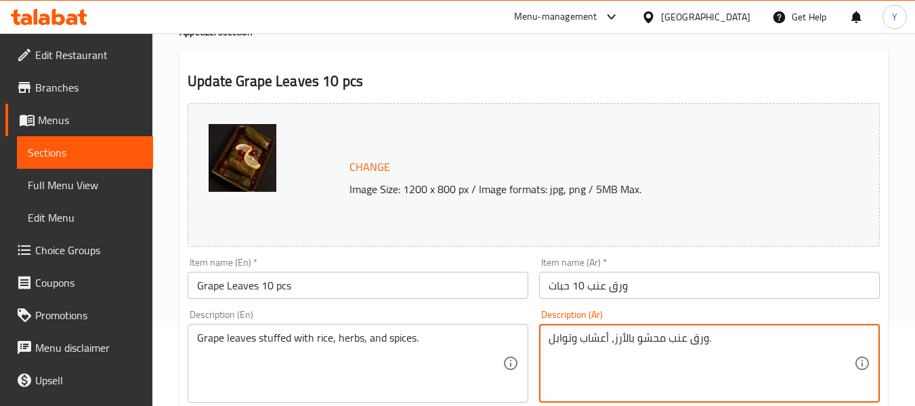
click at [675, 333] on textarea "ورق عنب محشو بالأرز، أعشاب وتوابل." at bounding box center [701, 363] width 305 height 64
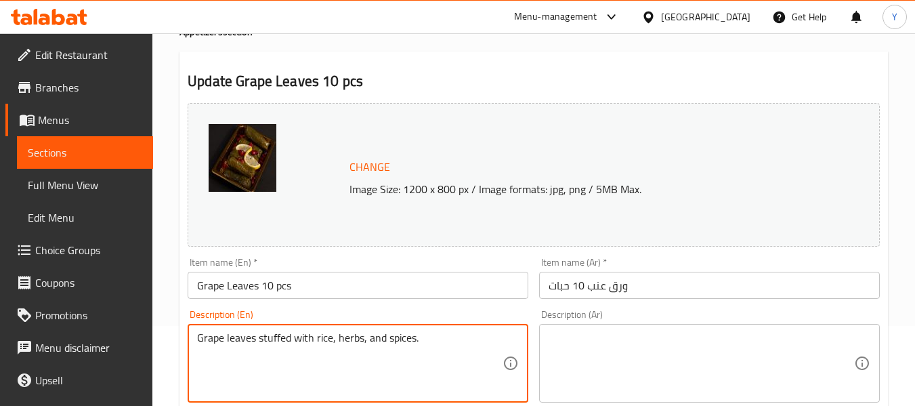
click at [394, 345] on textarea "Grape leaves stuffed with rice, herbs, and spices." at bounding box center [349, 363] width 305 height 64
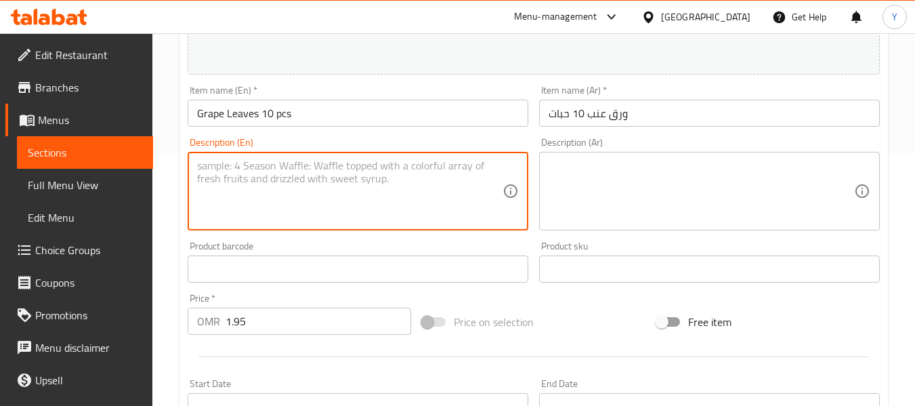
scroll to position [281, 0]
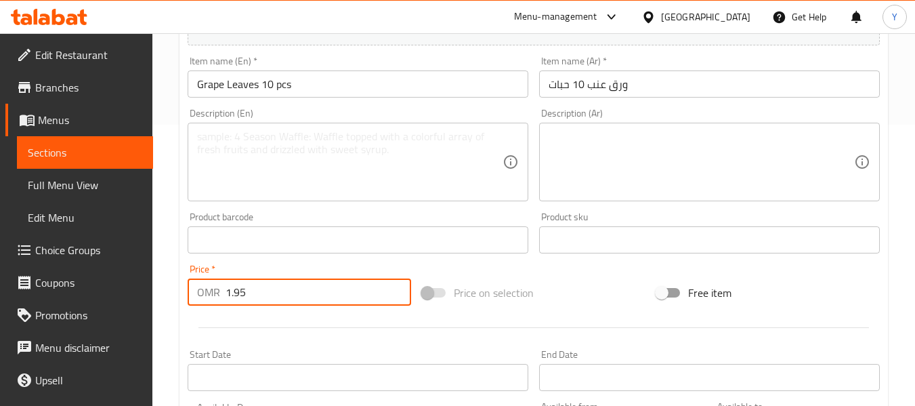
drag, startPoint x: 247, startPoint y: 292, endPoint x: 204, endPoint y: 304, distance: 45.0
click at [204, 304] on div "OMR 1.95 Price *" at bounding box center [300, 291] width 224 height 27
type input "2"
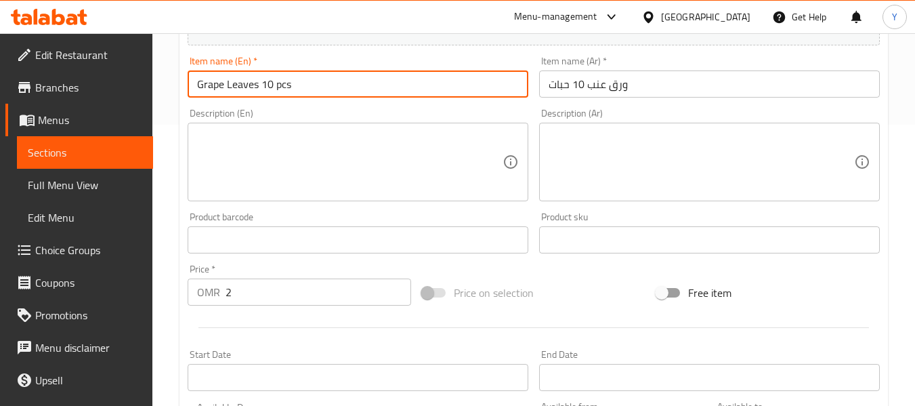
click at [381, 92] on input "Grape Leaves 10 pcs" at bounding box center [358, 83] width 341 height 27
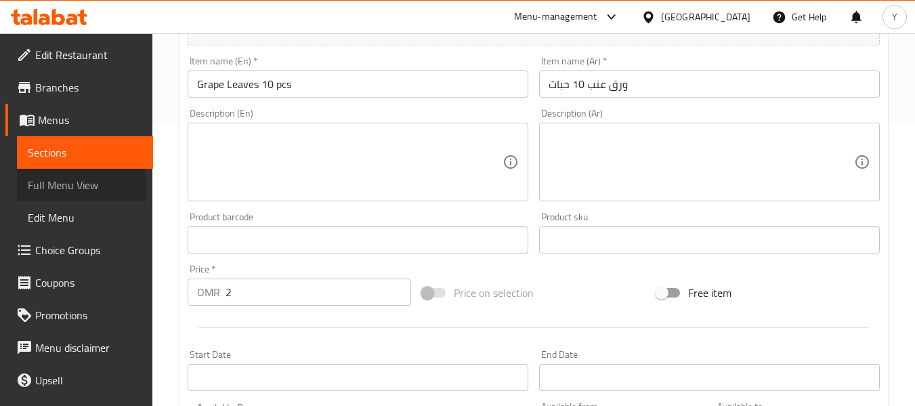
click at [64, 190] on span "Full Menu View" at bounding box center [85, 185] width 114 height 16
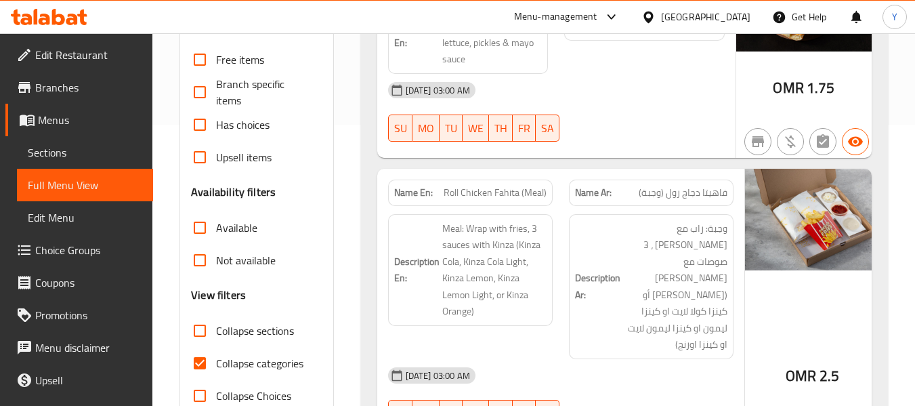
click at [468, 175] on div "Name En: Roll Chicken Fahita (Meal)" at bounding box center [470, 192] width 181 height 43
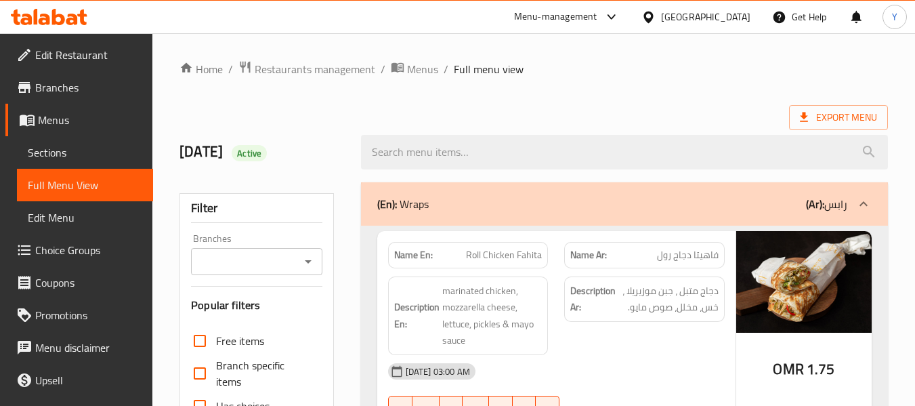
scroll to position [355, 0]
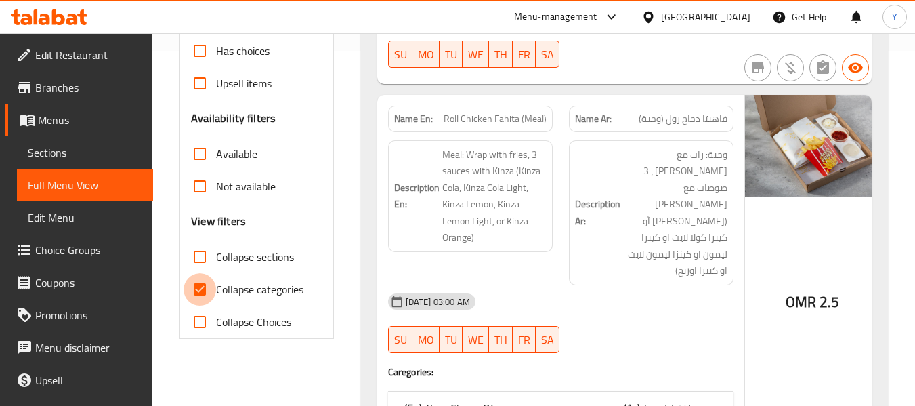
click at [200, 289] on input "Collapse categories" at bounding box center [200, 289] width 33 height 33
checkbox input "false"
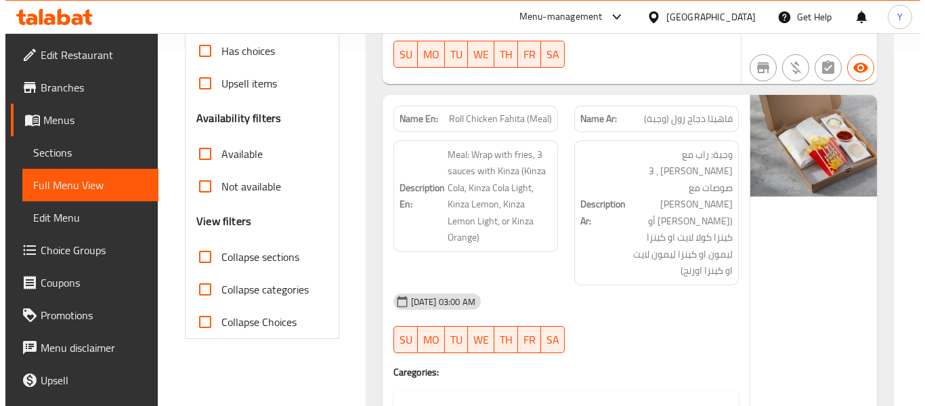
scroll to position [0, 0]
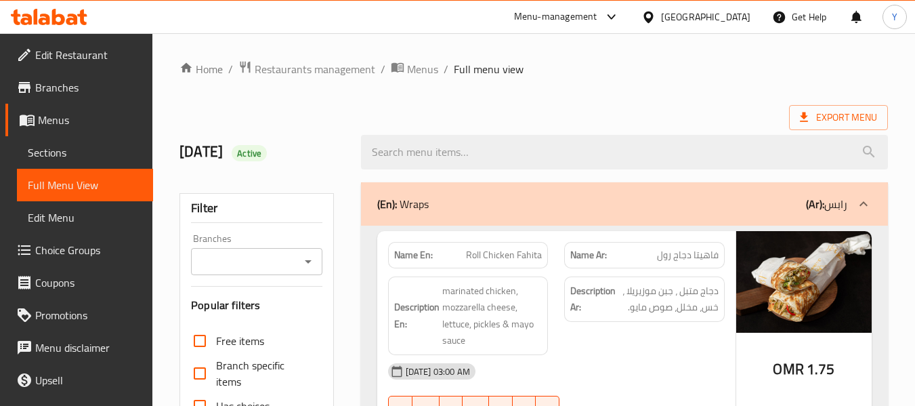
click at [719, 219] on div "(En): Wraps (Ar): رابس" at bounding box center [624, 203] width 527 height 43
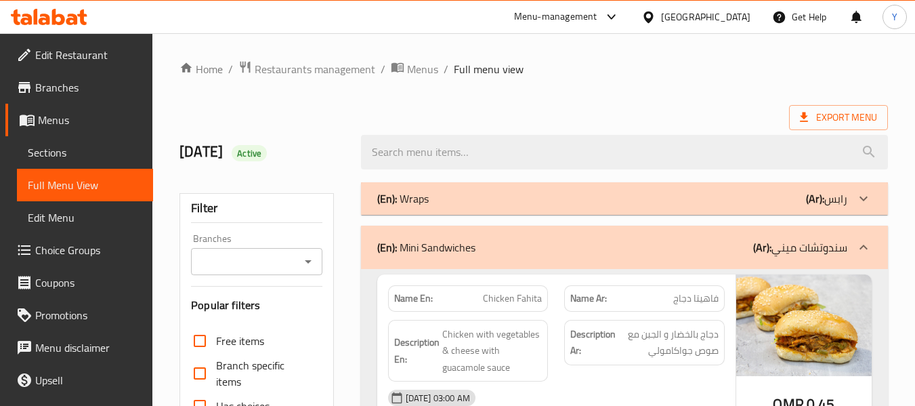
click at [711, 250] on div "(En): Mini Sandwiches (Ar): سندوتشات ميني" at bounding box center [612, 247] width 470 height 16
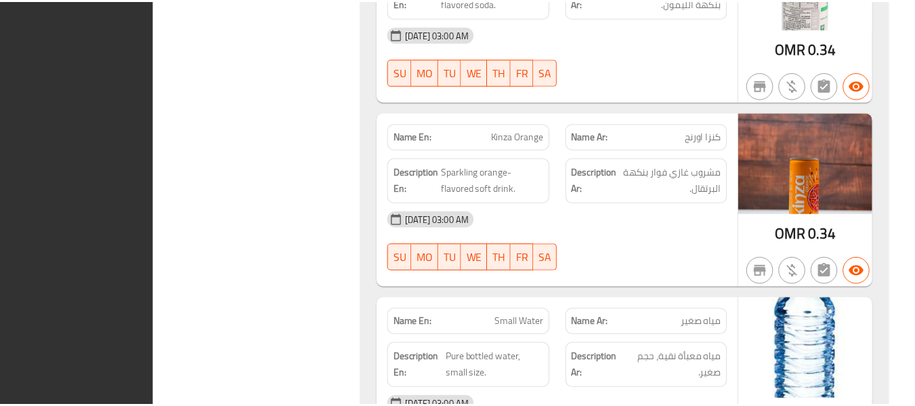
scroll to position [8633, 0]
